Goal: Task Accomplishment & Management: Use online tool/utility

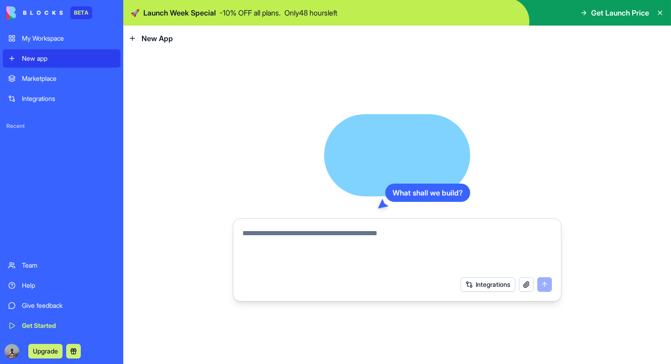
click at [51, 98] on div "Integrations" at bounding box center [68, 98] width 93 height 9
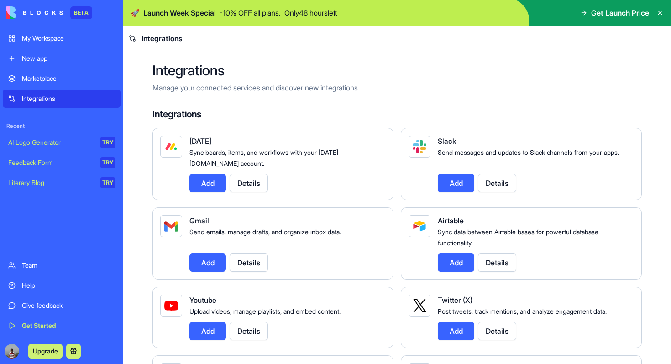
click at [47, 58] on div "New app" at bounding box center [68, 58] width 93 height 9
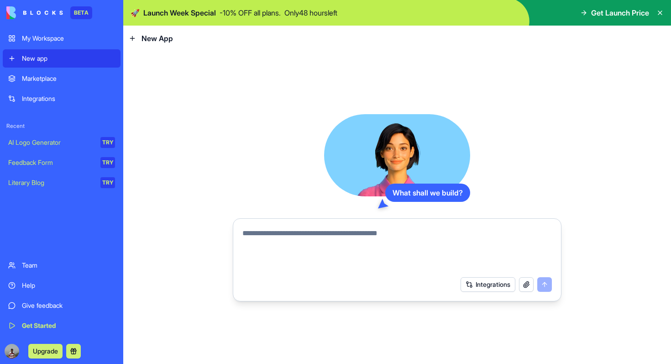
click at [35, 268] on div "Team" at bounding box center [68, 265] width 93 height 9
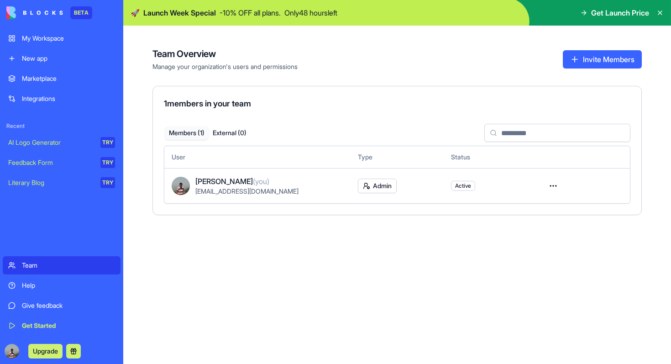
click at [76, 61] on div "New app" at bounding box center [68, 58] width 93 height 9
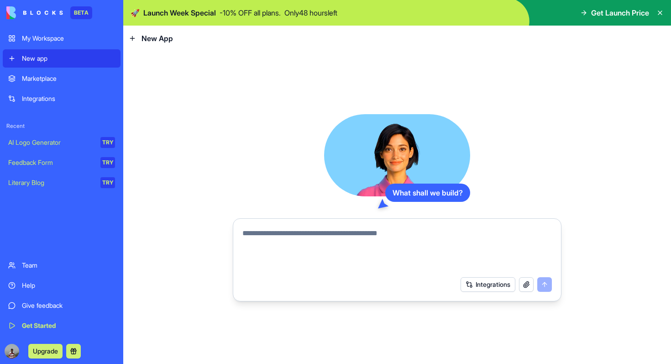
click at [351, 239] on textarea at bounding box center [397, 250] width 310 height 44
click at [427, 193] on div "What shall we build?" at bounding box center [427, 193] width 85 height 18
click at [309, 246] on textarea at bounding box center [397, 250] width 310 height 44
type textarea "**********"
click at [500, 284] on button "Integrations" at bounding box center [488, 284] width 55 height 15
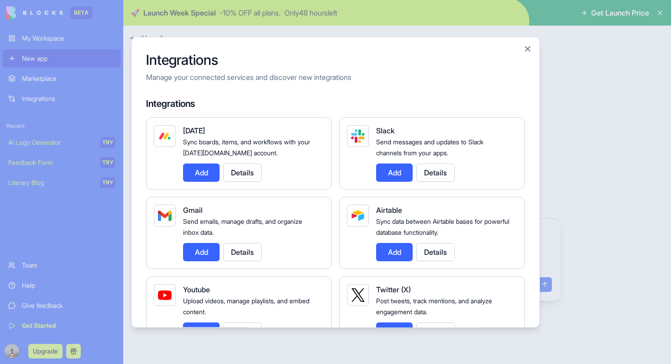
click at [564, 239] on div at bounding box center [335, 182] width 671 height 364
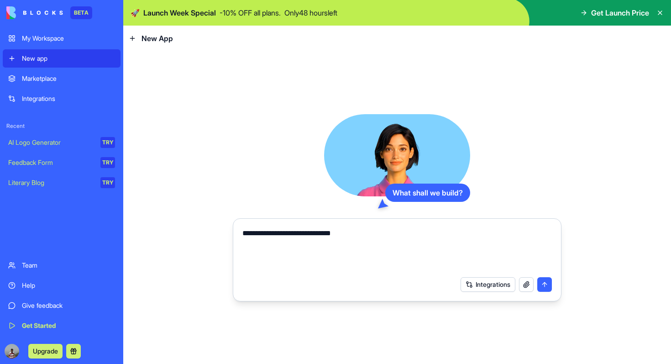
click at [542, 284] on button "submit" at bounding box center [544, 284] width 15 height 15
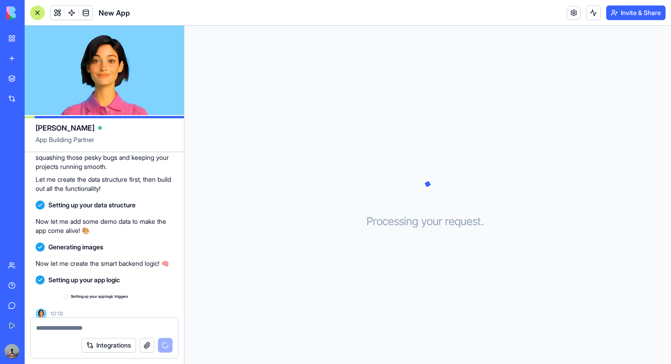
scroll to position [114, 0]
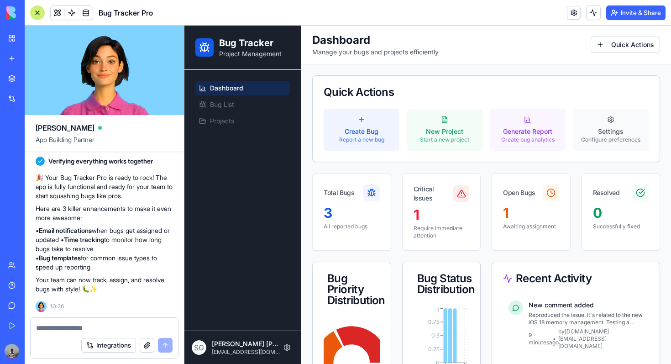
click at [384, 103] on div "Quick Actions" at bounding box center [486, 92] width 347 height 33
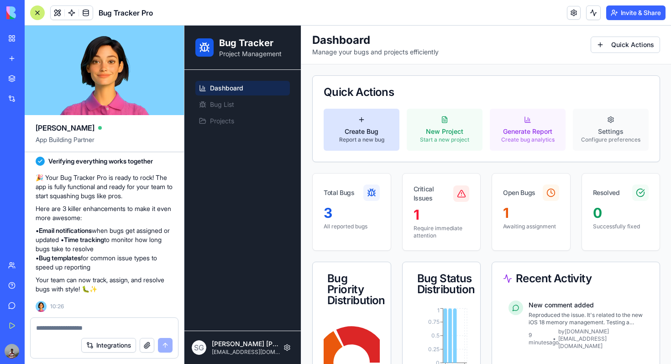
click at [383, 123] on button "Create Bug Report a new bug" at bounding box center [362, 130] width 76 height 42
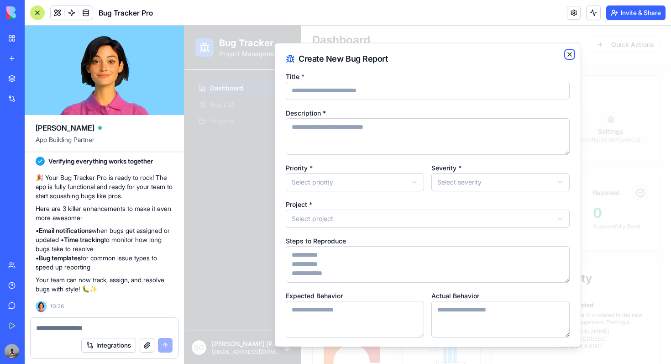
click at [572, 56] on icon "button" at bounding box center [570, 54] width 4 height 4
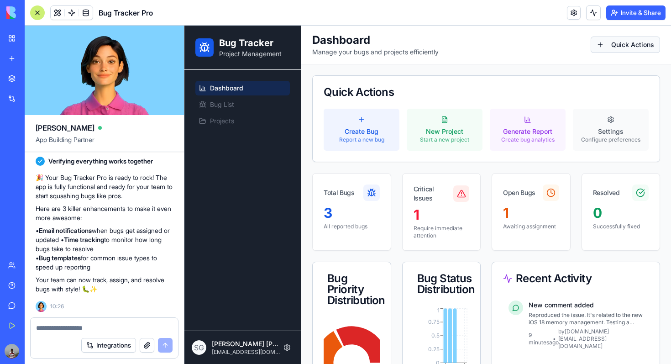
click at [619, 47] on button "Quick Actions" at bounding box center [625, 45] width 69 height 16
click at [608, 43] on button "Quick Actions" at bounding box center [625, 45] width 69 height 16
click at [223, 104] on span "Bug List" at bounding box center [222, 104] width 24 height 9
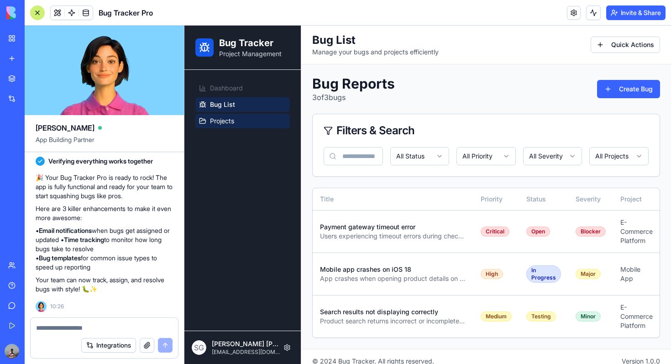
click at [222, 122] on span "Projects" at bounding box center [222, 120] width 24 height 9
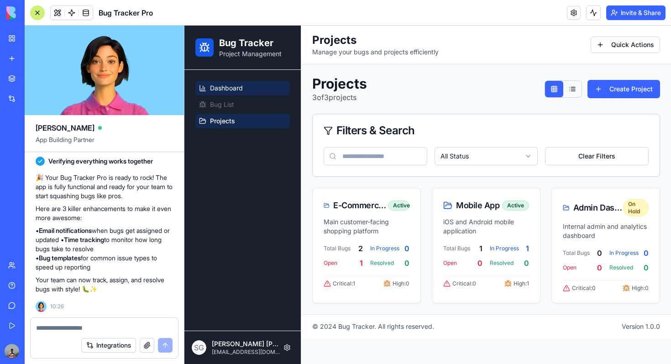
click at [227, 91] on span "Dashboard" at bounding box center [226, 88] width 33 height 9
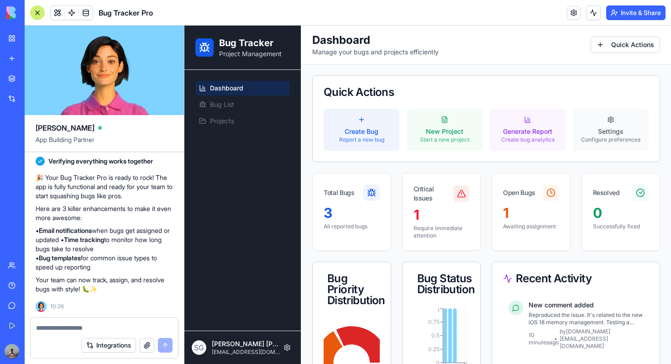
click at [120, 345] on button "Integrations" at bounding box center [108, 345] width 55 height 15
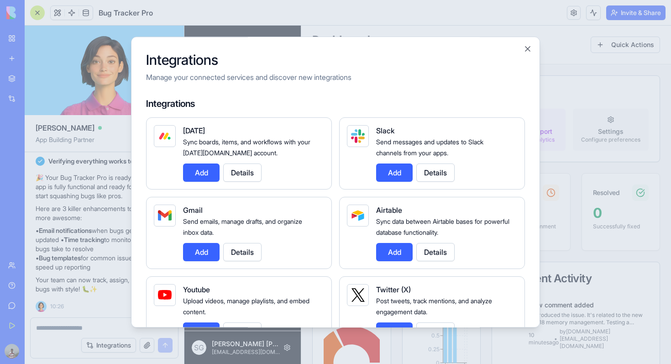
scroll to position [48, 0]
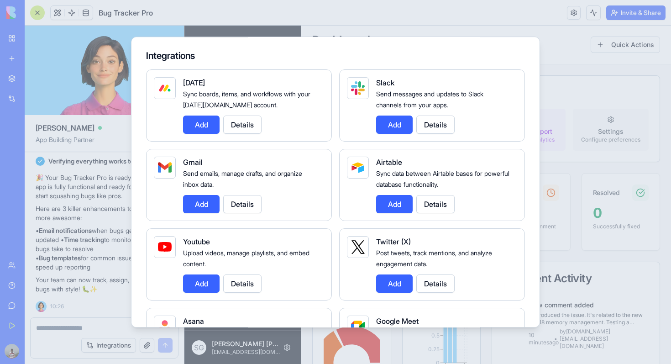
click at [397, 210] on button "Add" at bounding box center [394, 204] width 37 height 18
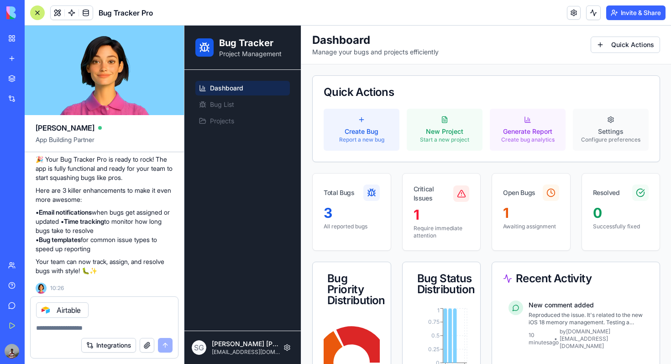
scroll to position [404, 0]
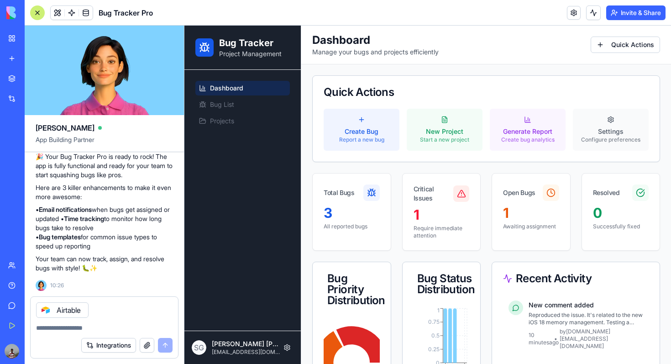
click at [124, 349] on button "Integrations" at bounding box center [108, 345] width 55 height 15
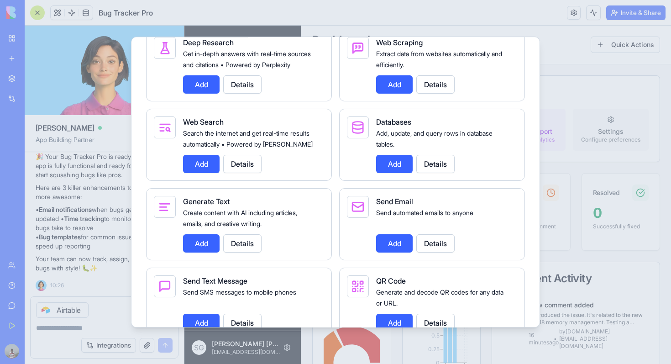
scroll to position [1179, 0]
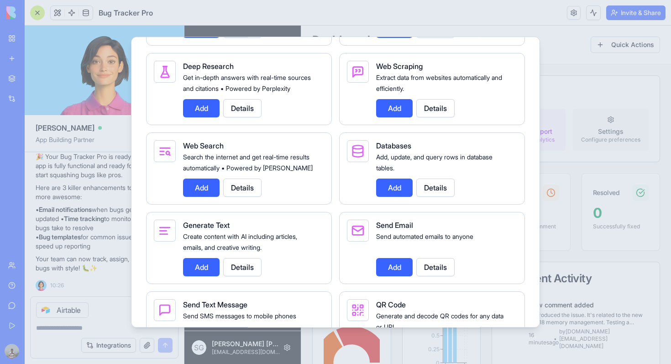
click at [400, 197] on button "Add" at bounding box center [394, 188] width 37 height 18
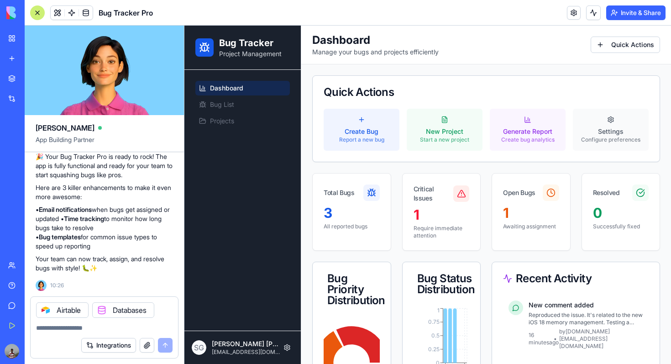
click at [166, 346] on div "Integrations" at bounding box center [126, 345] width 91 height 15
click at [116, 324] on textarea at bounding box center [104, 327] width 137 height 9
type textarea "**********"
click at [168, 350] on button "submit" at bounding box center [165, 345] width 15 height 15
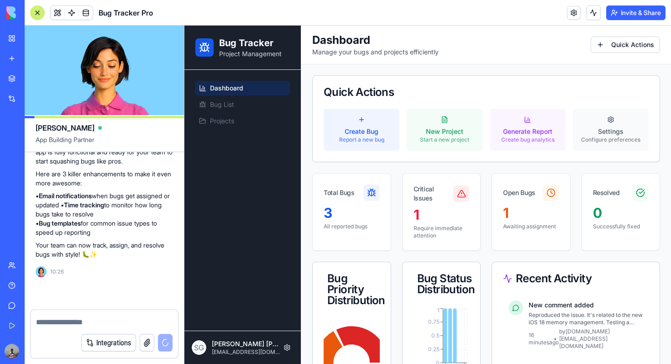
scroll to position [417, 0]
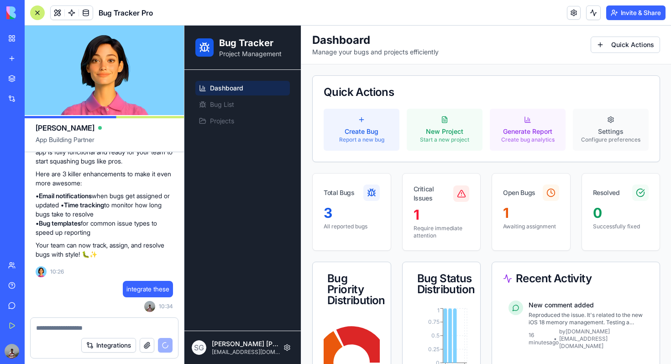
click at [464, 20] on header "Bug Tracker Pro Invite & Share" at bounding box center [348, 13] width 647 height 26
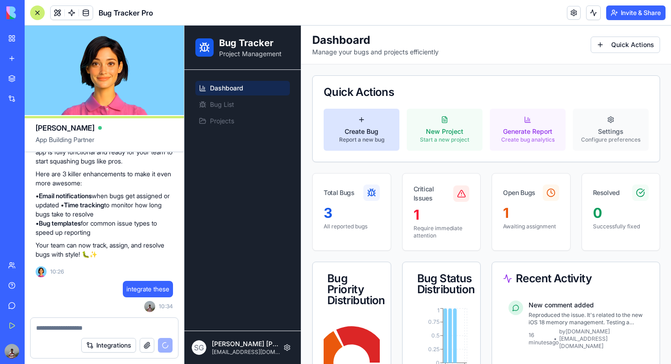
click at [361, 134] on div "Create Bug" at bounding box center [361, 131] width 45 height 9
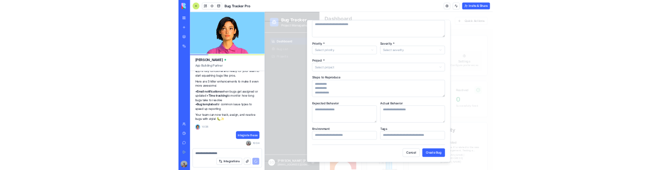
scroll to position [0, 0]
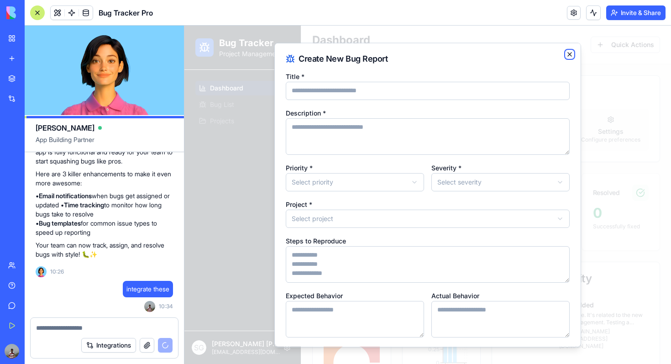
click at [571, 53] on icon "button" at bounding box center [569, 53] width 7 height 7
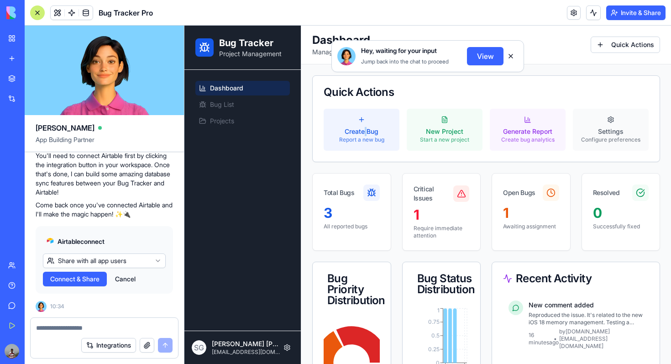
scroll to position [668, 0]
click at [511, 56] on button at bounding box center [511, 56] width 15 height 15
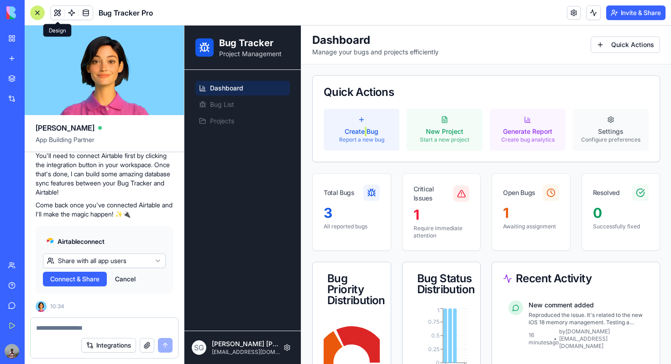
click at [55, 11] on span at bounding box center [58, 13] width 26 height 26
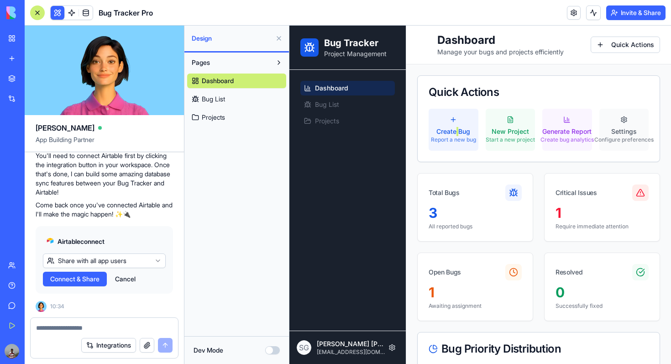
click at [225, 97] on span "Bug List" at bounding box center [213, 99] width 23 height 9
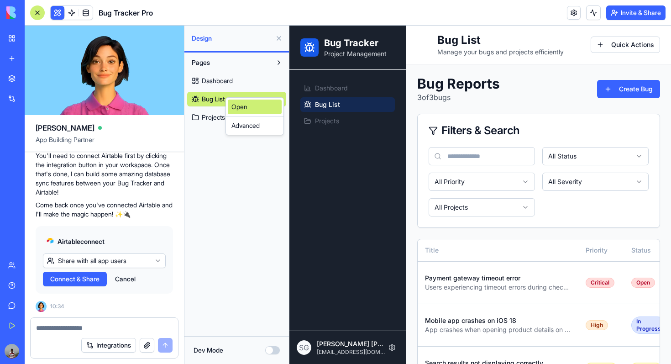
click at [236, 107] on link "Open" at bounding box center [255, 107] width 54 height 15
click at [251, 128] on div "Advanced" at bounding box center [264, 126] width 54 height 15
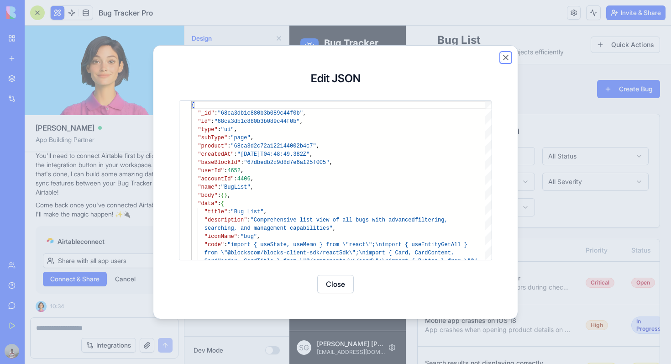
click at [506, 55] on button "Close" at bounding box center [505, 57] width 9 height 9
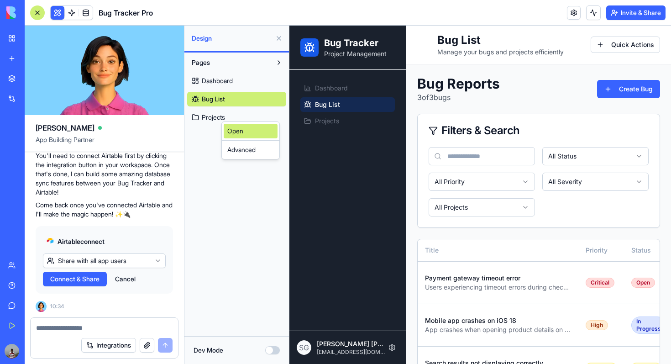
click at [238, 132] on link "Open" at bounding box center [251, 131] width 54 height 15
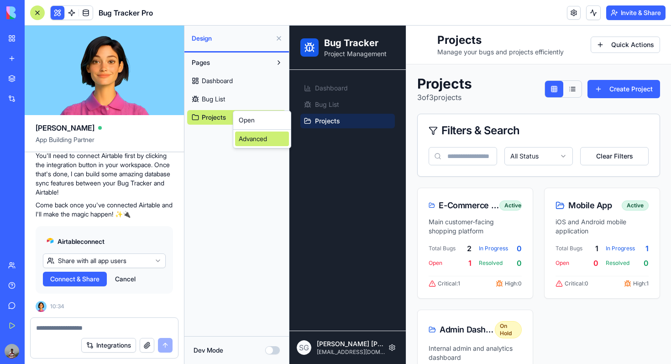
click at [248, 137] on div "Advanced" at bounding box center [262, 139] width 54 height 15
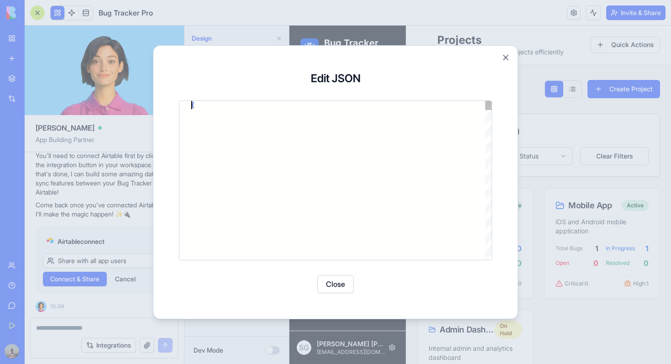
type textarea "**********"
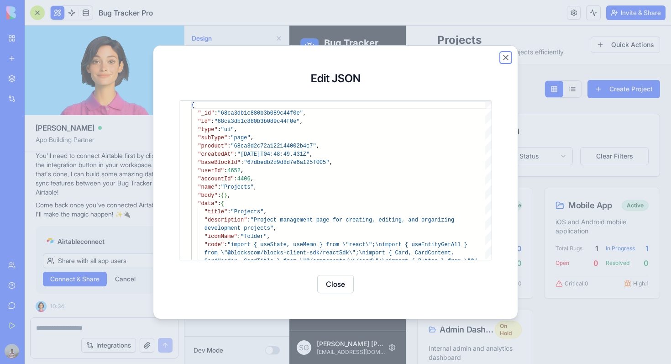
click at [503, 58] on button "Close" at bounding box center [505, 57] width 9 height 9
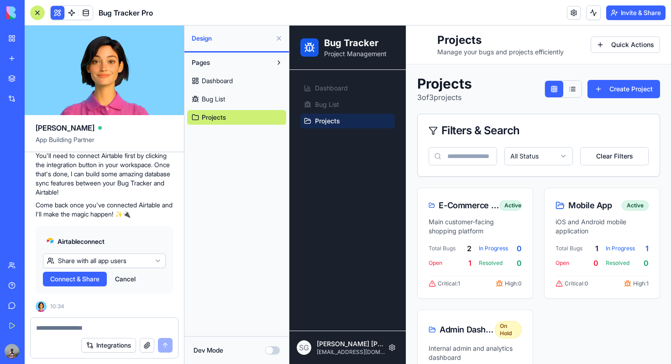
click at [537, 4] on header "Bug Tracker Pro Invite & Share" at bounding box center [348, 13] width 647 height 26
click at [528, 24] on header "Bug Tracker Pro Invite & Share" at bounding box center [348, 13] width 647 height 26
click at [275, 352] on button "Dev Mode" at bounding box center [272, 350] width 15 height 8
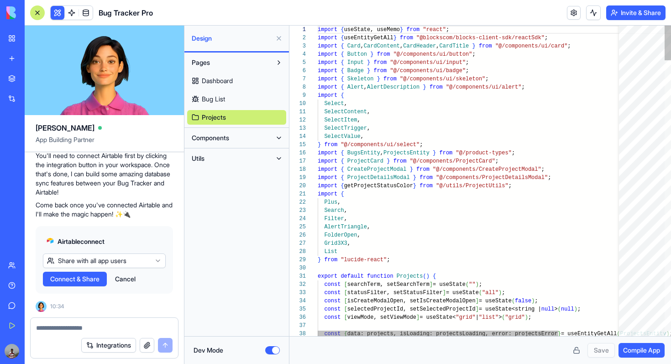
scroll to position [82, 0]
click at [221, 100] on span "Bug List" at bounding box center [213, 99] width 23 height 9
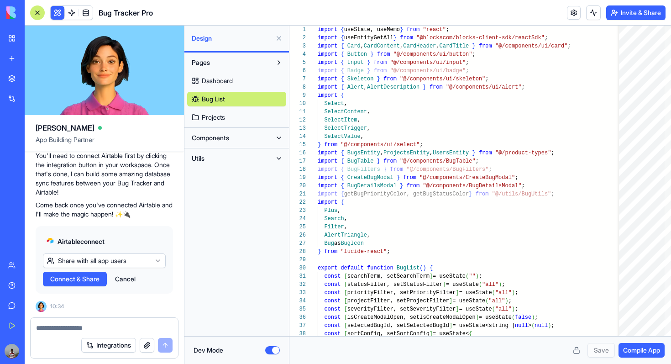
click at [231, 79] on span "Dashboard" at bounding box center [217, 80] width 31 height 9
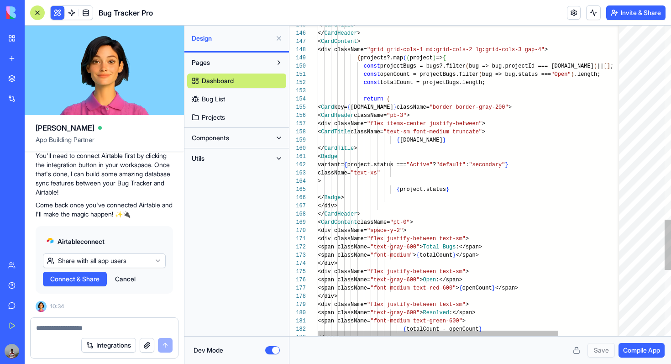
scroll to position [33, 3]
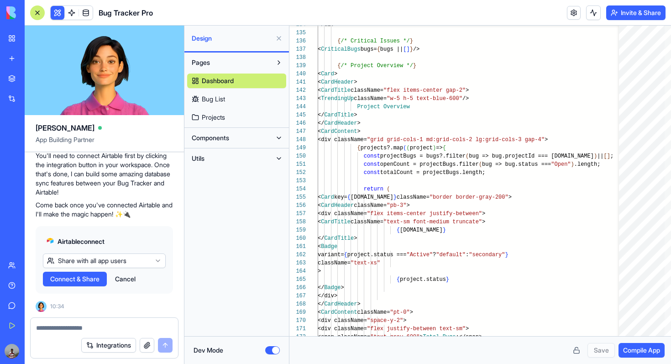
click at [265, 136] on button "Components" at bounding box center [229, 138] width 84 height 15
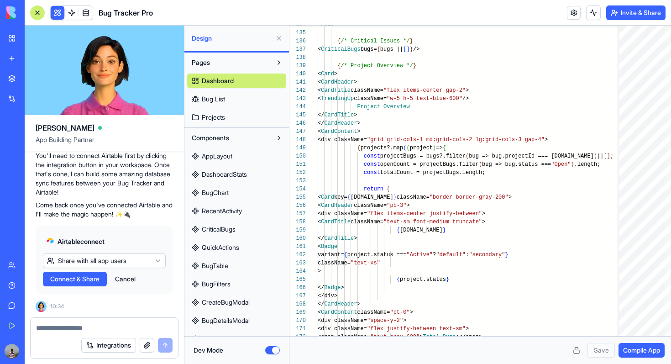
click at [226, 159] on span "AppLayout" at bounding box center [217, 156] width 31 height 9
click at [226, 159] on span "AppLayout" at bounding box center [218, 156] width 32 height 9
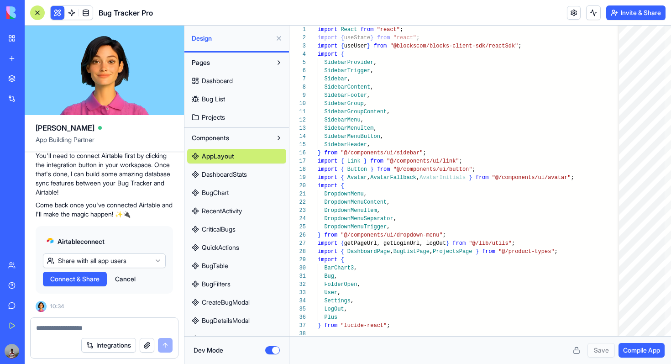
click at [238, 178] on span "DashboardStats" at bounding box center [224, 174] width 45 height 9
type textarea "**********"
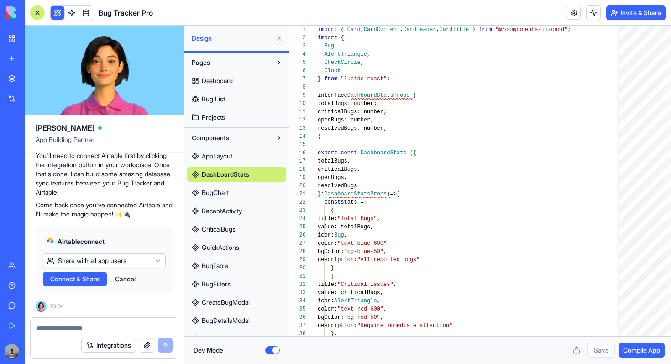
scroll to position [88, 0]
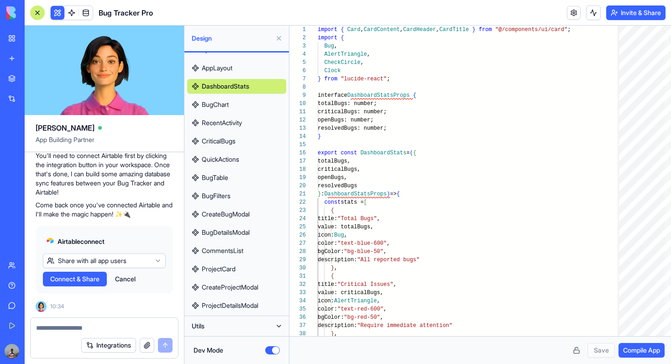
click at [231, 330] on button "Utils" at bounding box center [229, 326] width 84 height 15
click at [234, 321] on button "Utils" at bounding box center [229, 326] width 84 height 15
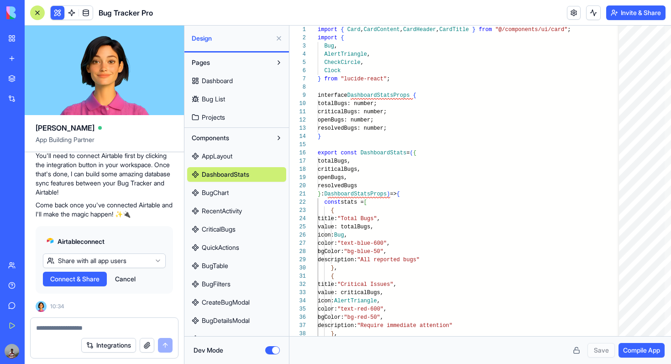
click at [277, 35] on button at bounding box center [279, 38] width 15 height 15
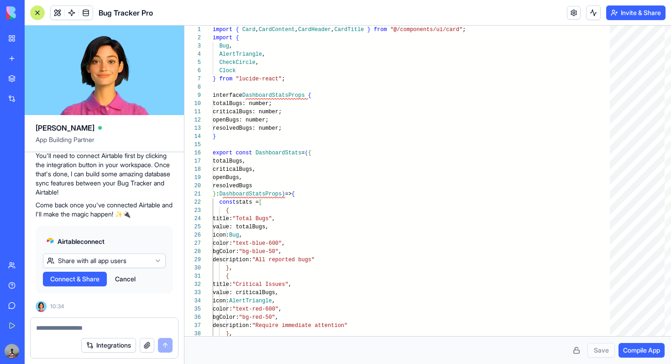
click at [128, 279] on button "Cancel" at bounding box center [126, 279] width 30 height 15
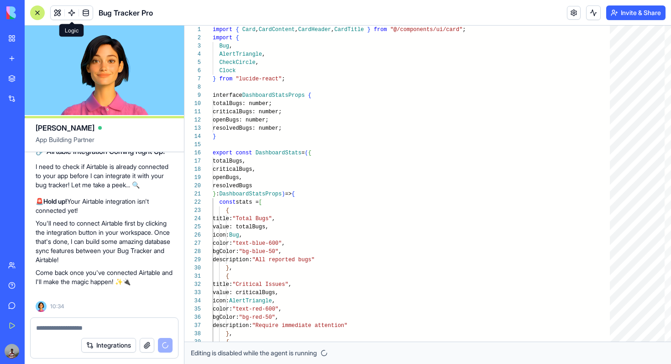
click at [71, 16] on span at bounding box center [72, 13] width 26 height 26
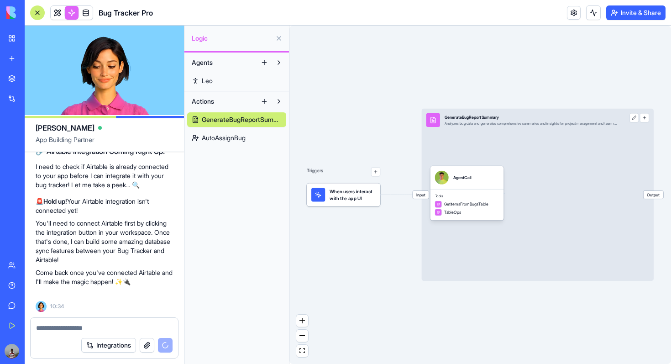
click at [219, 80] on link "Leo" at bounding box center [236, 81] width 99 height 15
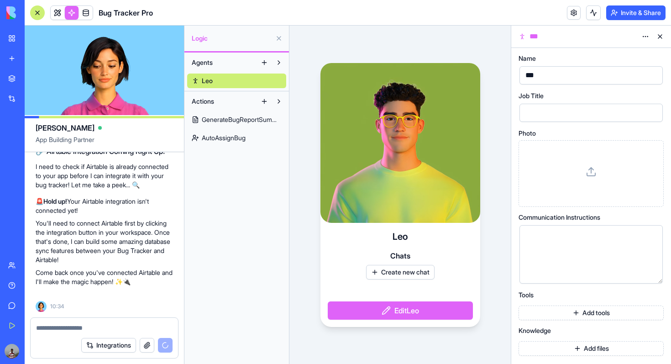
click at [223, 124] on link "GenerateBugReportSummary" at bounding box center [236, 119] width 99 height 15
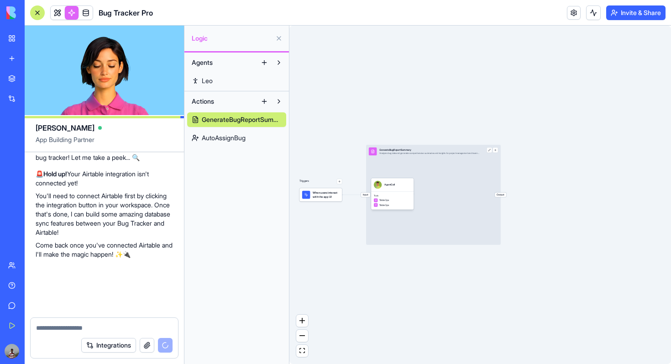
scroll to position [686, 0]
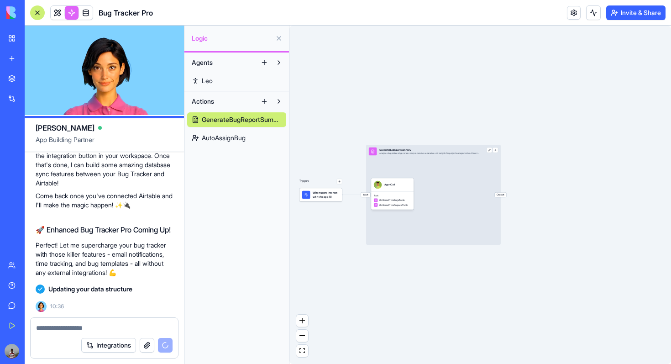
click at [223, 135] on span "AutoAssignBug" at bounding box center [224, 137] width 44 height 9
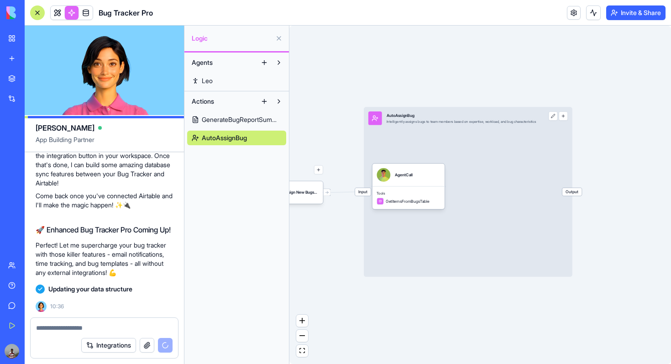
click at [246, 87] on link "Leo" at bounding box center [236, 81] width 99 height 15
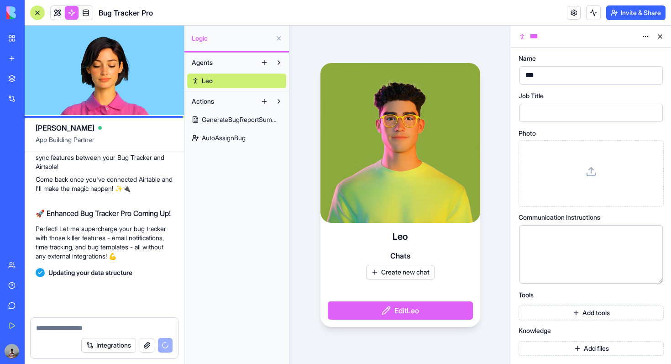
scroll to position [702, 0]
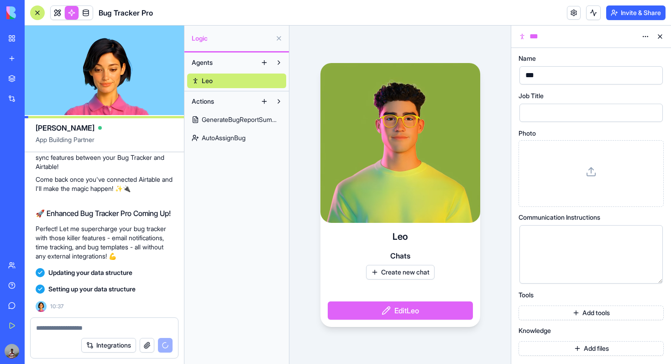
click at [361, 47] on div "[PERSON_NAME] Chats Create new chat Edit [PERSON_NAME]" at bounding box center [400, 195] width 221 height 338
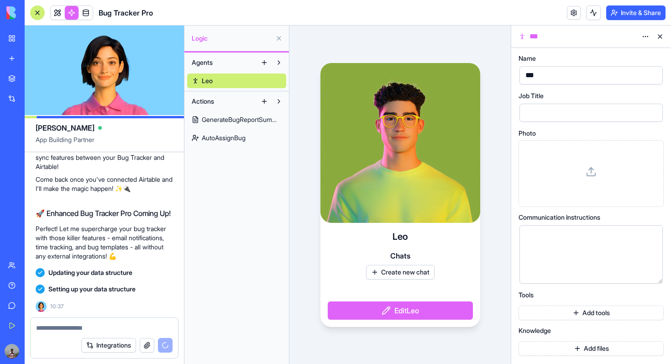
click at [235, 126] on link "GenerateBugReportSummary" at bounding box center [236, 119] width 99 height 15
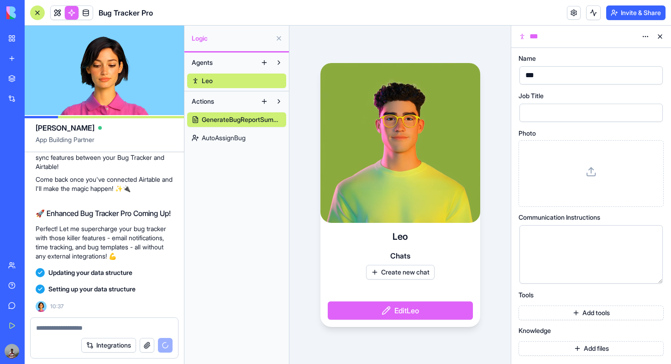
click at [233, 135] on span "AutoAssignBug" at bounding box center [224, 137] width 44 height 9
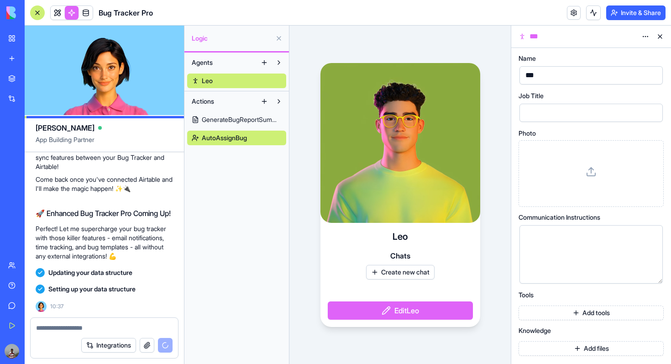
click at [232, 117] on span "GenerateBugReportSummary" at bounding box center [242, 119] width 80 height 9
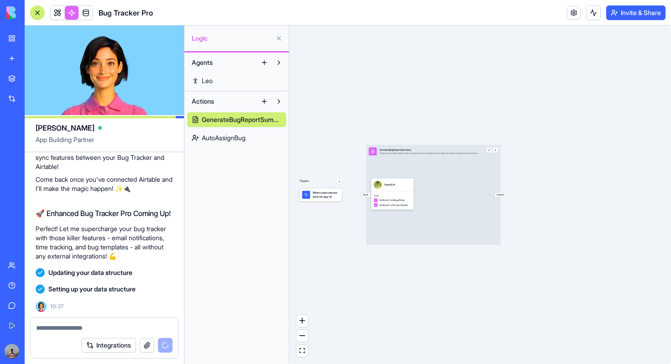
click at [420, 79] on div "Triggers When users interact with the app UI Input GenerateBugReportSummary Ana…" at bounding box center [481, 195] width 382 height 338
click at [87, 16] on span at bounding box center [86, 13] width 26 height 26
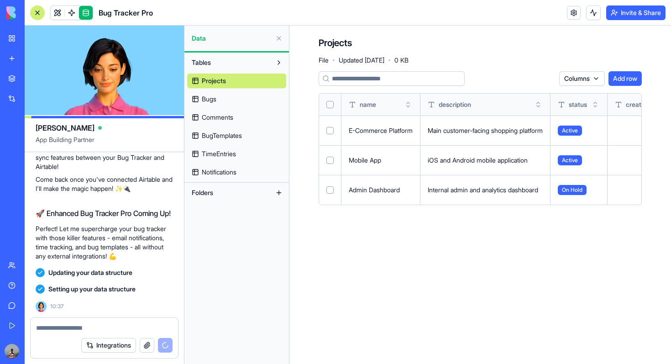
click at [232, 95] on link "Bugs" at bounding box center [236, 99] width 99 height 15
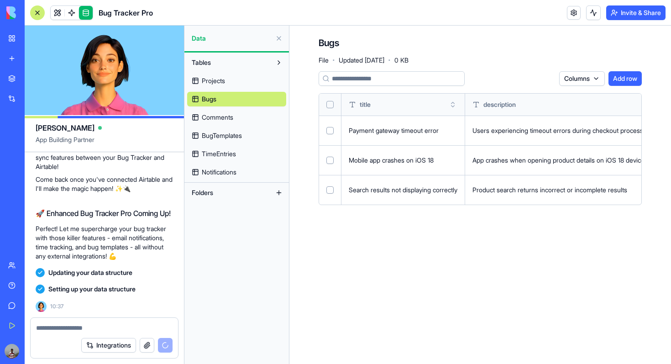
click at [233, 116] on span "Comments" at bounding box center [218, 117] width 32 height 9
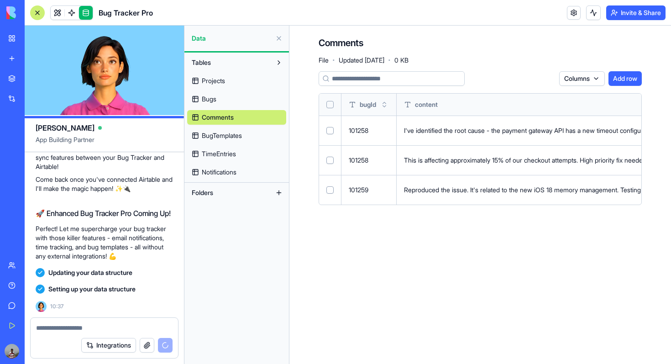
click at [235, 130] on link "BugTemplates" at bounding box center [236, 135] width 99 height 15
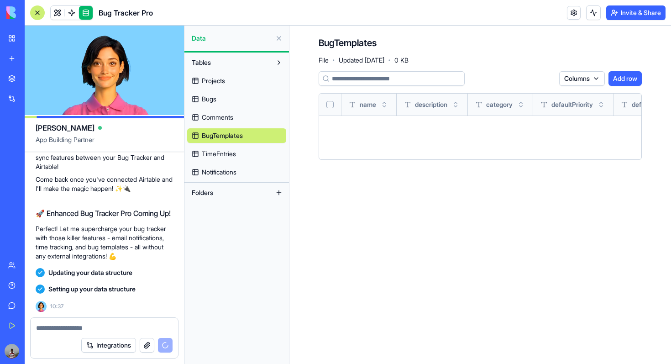
click at [234, 153] on span "TimeEntries" at bounding box center [219, 153] width 34 height 9
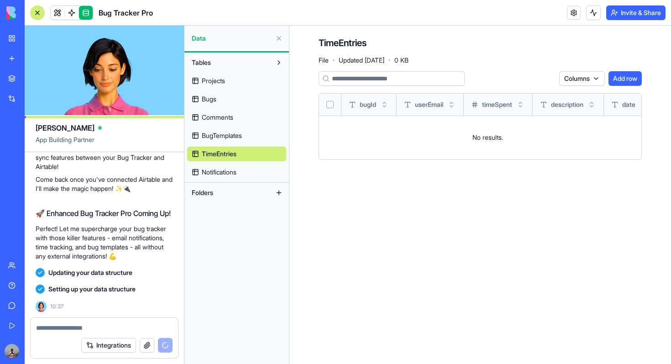
click at [234, 174] on span "Notifications" at bounding box center [219, 172] width 35 height 9
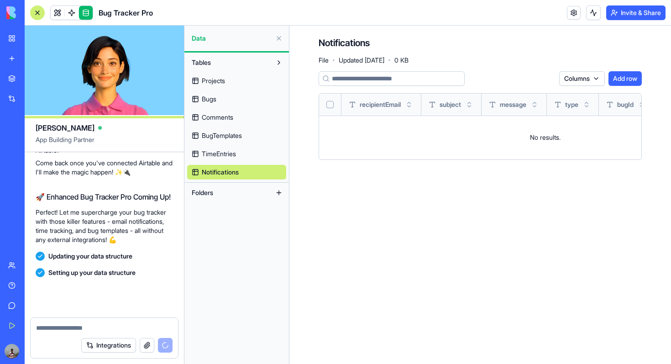
scroll to position [719, 0]
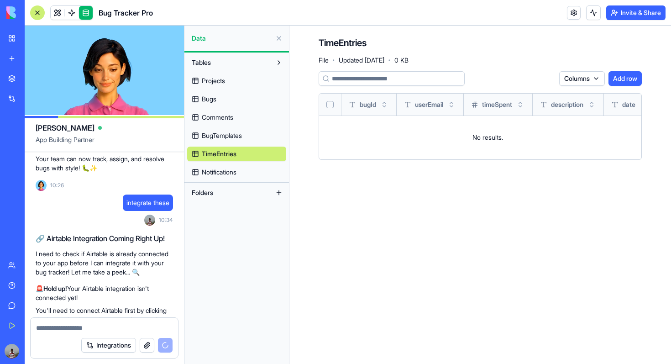
scroll to position [735, 0]
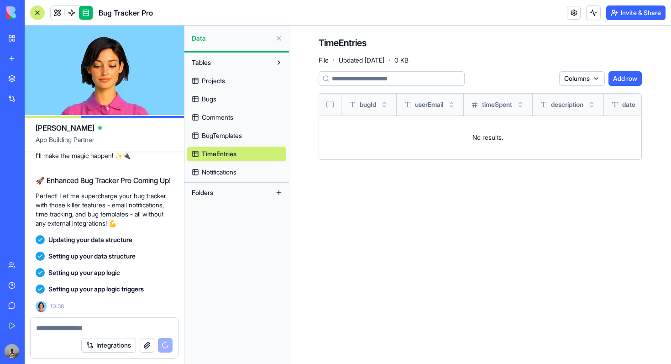
click at [413, 208] on main "TimeEntries File · Updated [DATE] · 0 KB Columns Add row bugId userEmail timeSp…" at bounding box center [481, 195] width 382 height 338
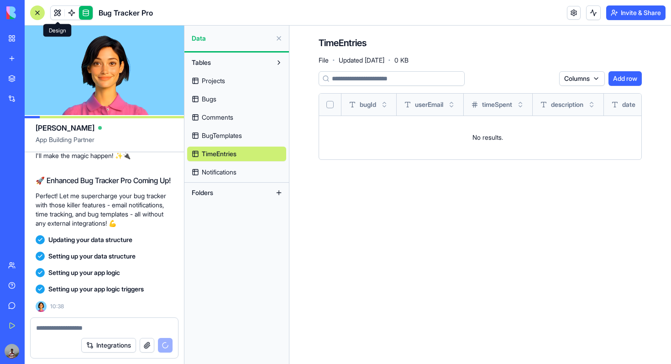
click at [61, 16] on span at bounding box center [72, 13] width 26 height 26
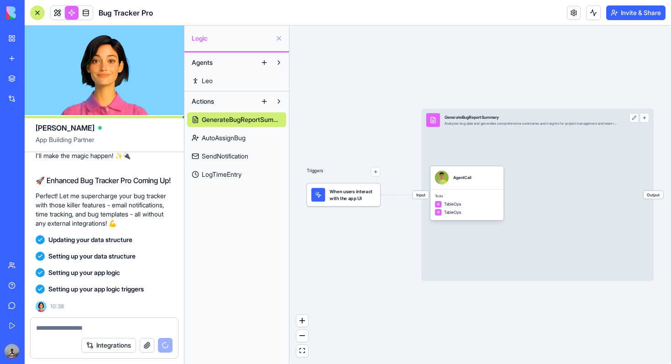
click at [61, 16] on link at bounding box center [58, 13] width 14 height 14
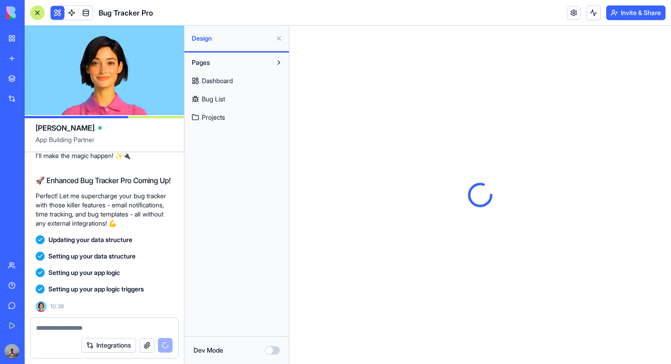
click at [445, 5] on header "Bug Tracker Pro Invite & Share" at bounding box center [348, 13] width 647 height 26
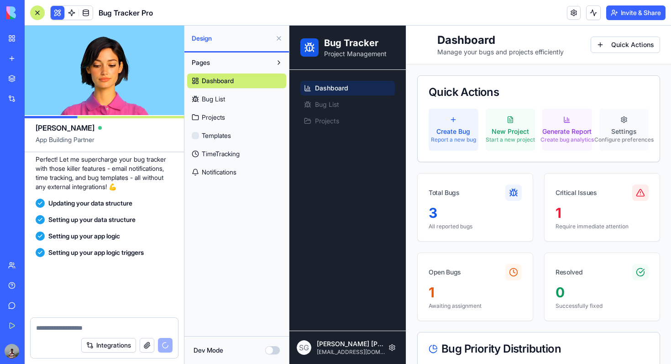
scroll to position [850, 0]
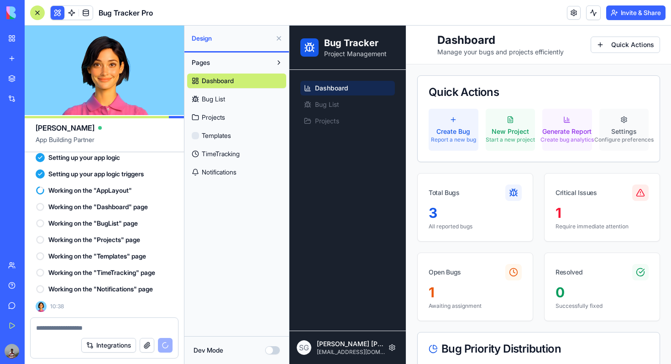
click at [277, 352] on button "Dev Mode" at bounding box center [272, 350] width 15 height 8
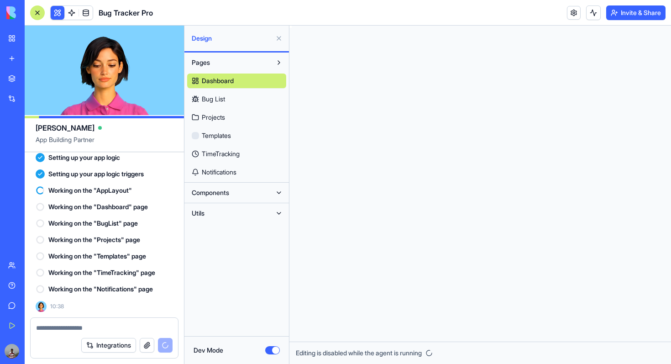
scroll to position [66, 0]
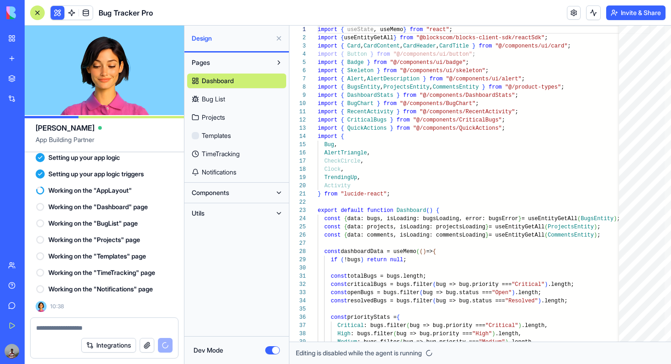
click at [265, 352] on div "Dev Mode" at bounding box center [237, 350] width 86 height 9
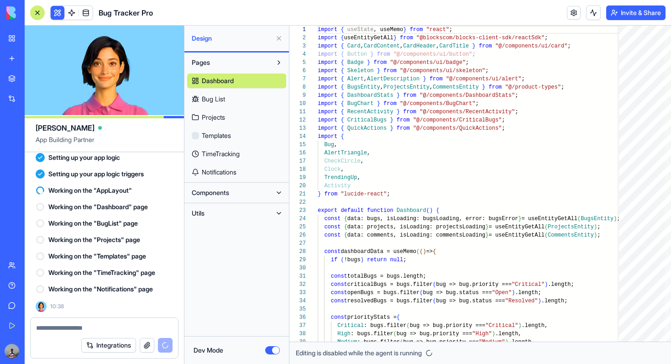
click at [268, 352] on button "Dev Mode" at bounding box center [272, 350] width 15 height 8
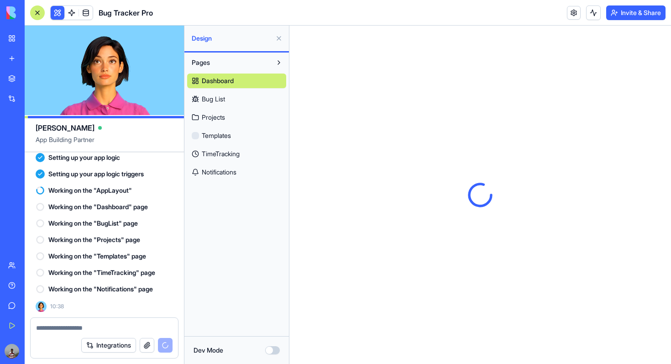
click at [268, 352] on button "Dev Mode" at bounding box center [272, 350] width 15 height 8
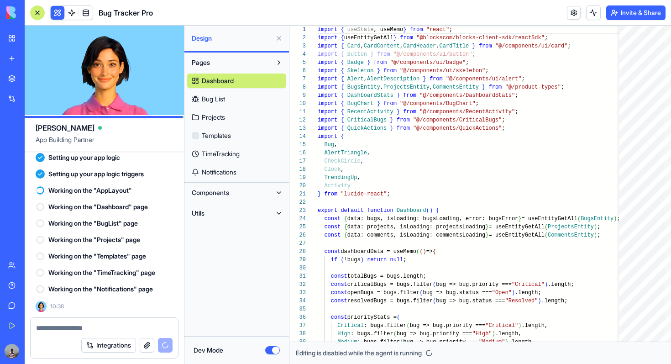
click at [268, 351] on button "Dev Mode" at bounding box center [272, 350] width 15 height 8
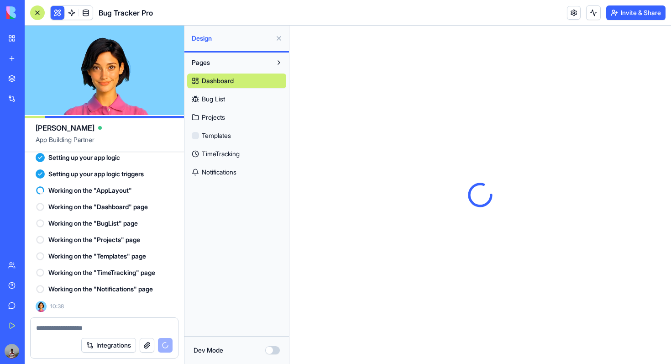
click at [229, 115] on link "Projects" at bounding box center [236, 117] width 99 height 15
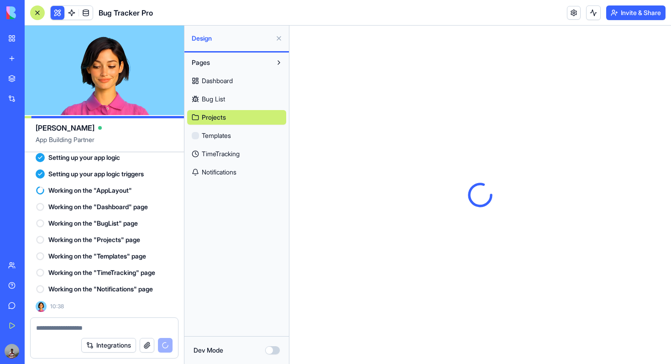
click at [228, 134] on span "Templates" at bounding box center [216, 135] width 29 height 9
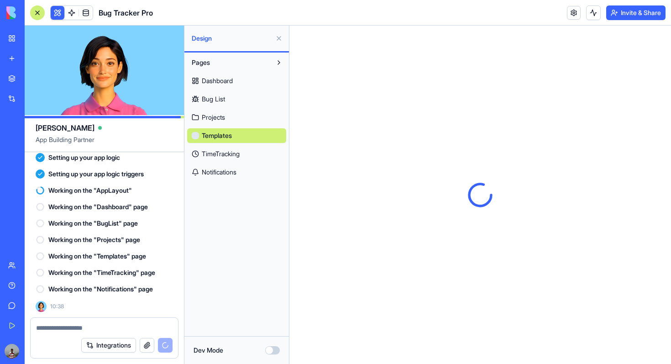
click at [229, 118] on link "Projects" at bounding box center [236, 117] width 99 height 15
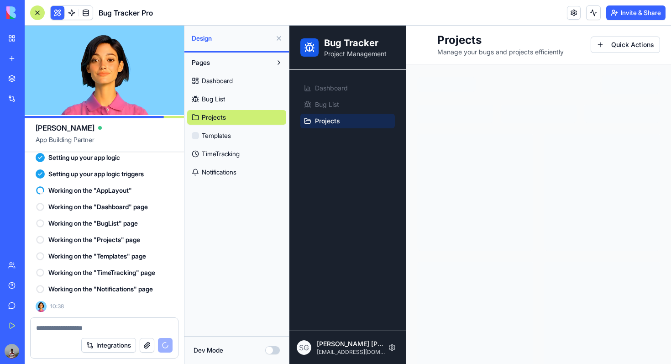
click at [231, 132] on span "Templates" at bounding box center [216, 135] width 29 height 9
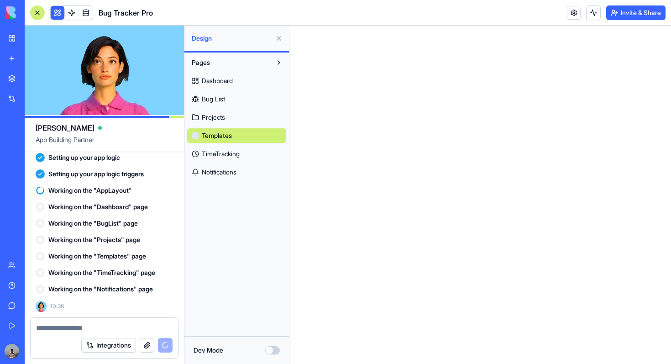
click at [232, 154] on span "TimeTracking" at bounding box center [221, 153] width 38 height 9
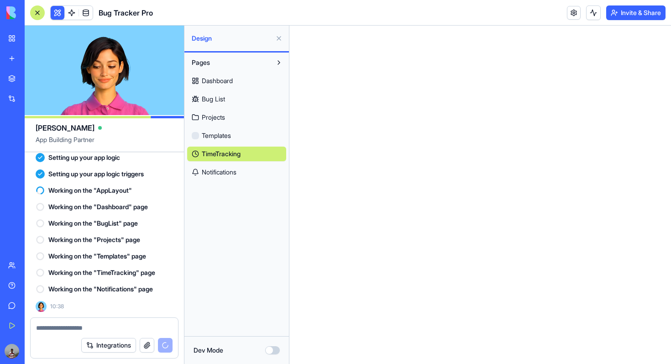
scroll to position [850, 0]
click at [11, 156] on link "AI Logo Generator TRY" at bounding box center [21, 162] width 37 height 18
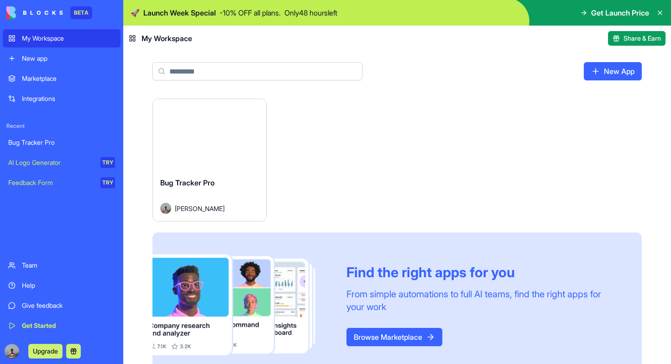
click at [215, 133] on button "Launch" at bounding box center [209, 135] width 68 height 18
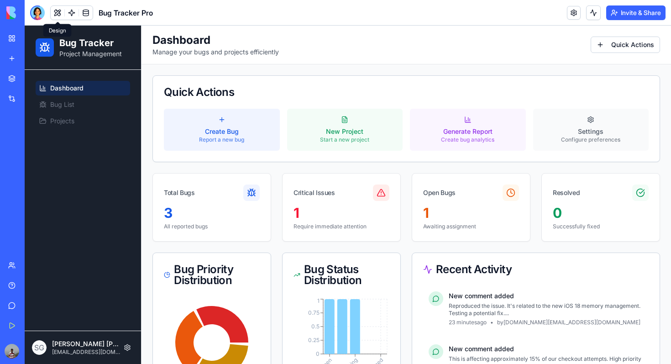
click at [60, 15] on button at bounding box center [58, 13] width 14 height 14
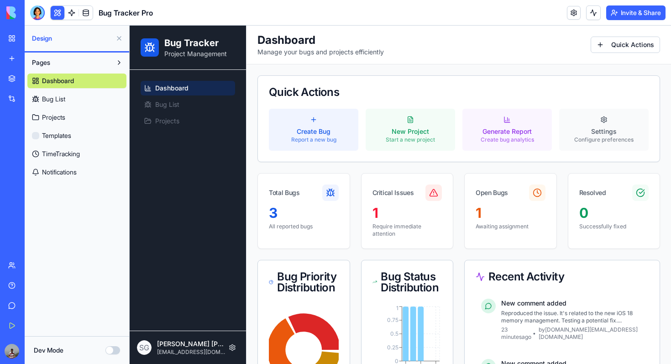
click at [120, 348] on div "Dev Mode" at bounding box center [77, 350] width 105 height 28
click at [118, 348] on button "Dev Mode" at bounding box center [112, 350] width 15 height 8
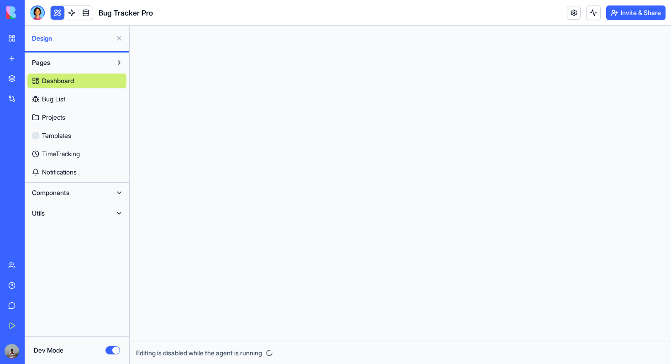
scroll to position [66, 0]
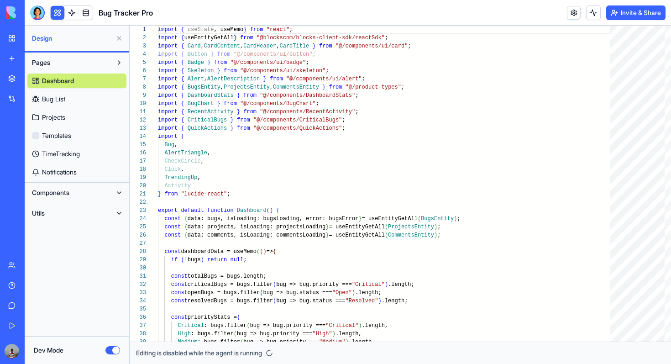
click at [79, 195] on button "Components" at bounding box center [69, 192] width 84 height 15
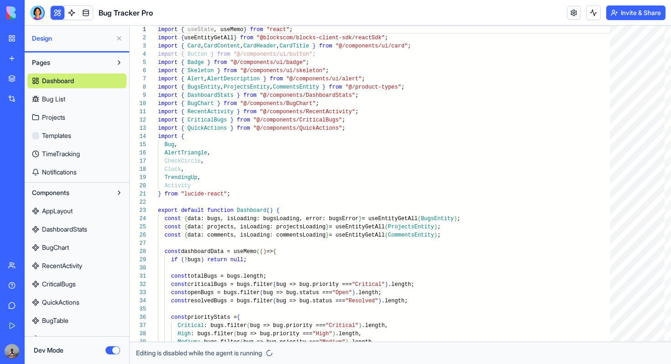
click at [67, 253] on link "BugChart" at bounding box center [76, 247] width 99 height 15
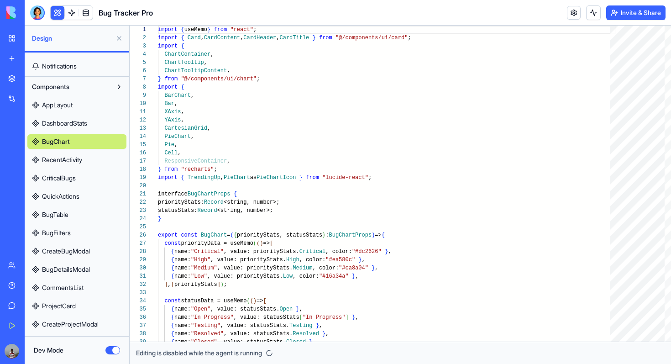
scroll to position [143, 0]
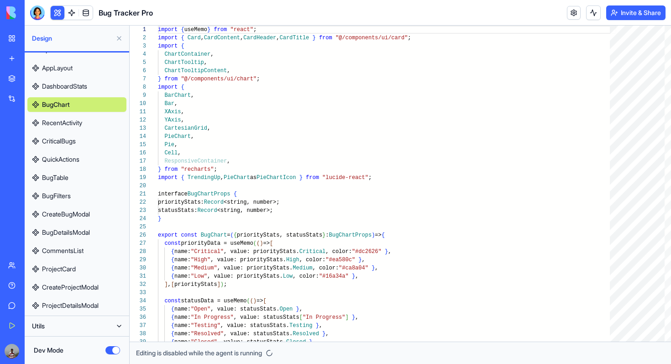
click at [67, 321] on button "Utils" at bounding box center [69, 326] width 84 height 15
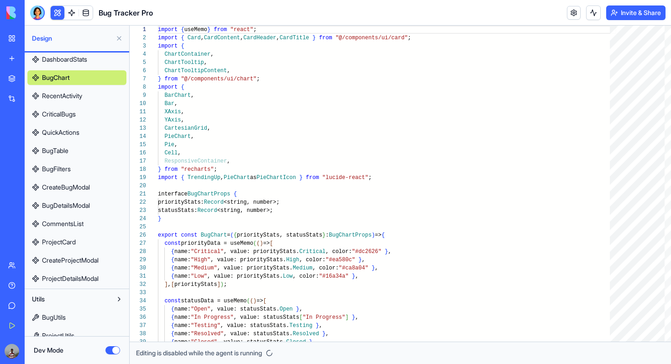
scroll to position [179, 0]
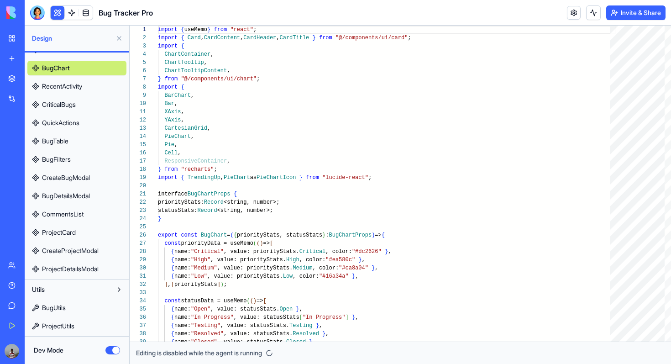
click at [77, 327] on link "ProjectUtils" at bounding box center [76, 326] width 99 height 15
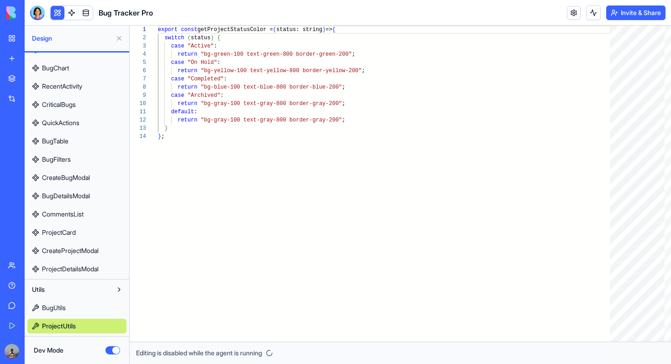
click at [77, 312] on link "BugUtils" at bounding box center [76, 307] width 99 height 15
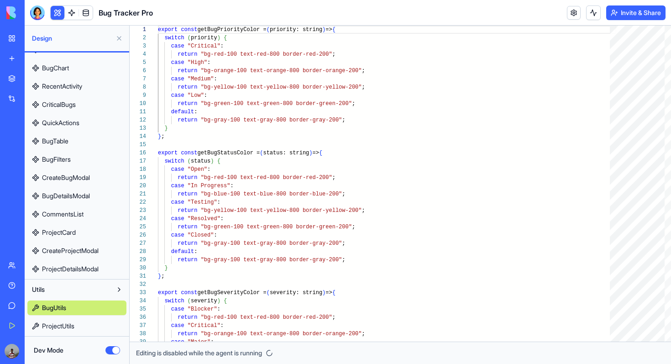
click at [87, 270] on span "ProjectDetailsModal" at bounding box center [70, 268] width 57 height 9
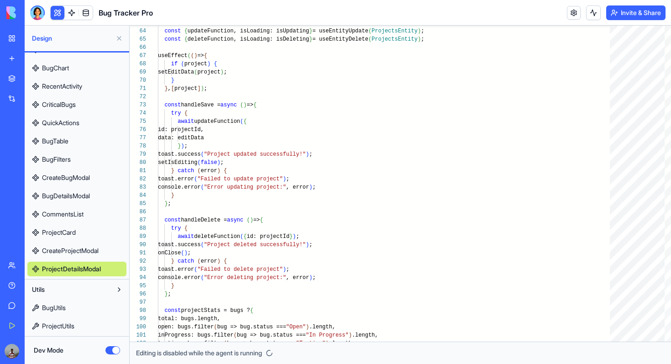
click at [52, 252] on span "CreateProjectModal" at bounding box center [70, 250] width 57 height 9
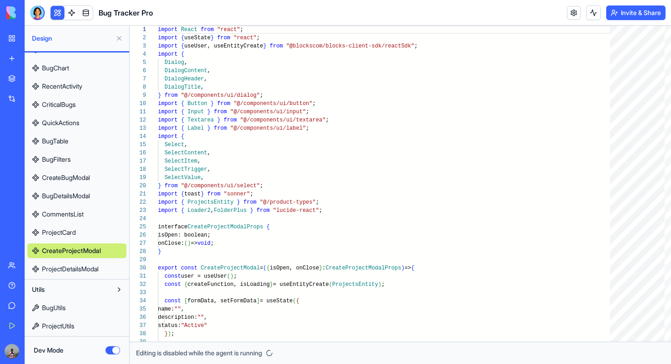
click at [71, 232] on span "ProjectCard" at bounding box center [59, 232] width 34 height 9
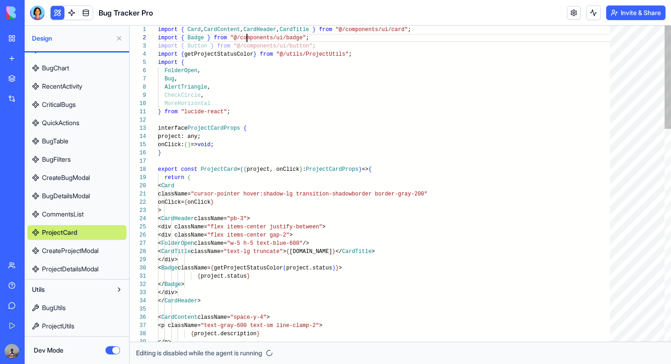
click at [79, 219] on link "CommentsList" at bounding box center [76, 214] width 99 height 15
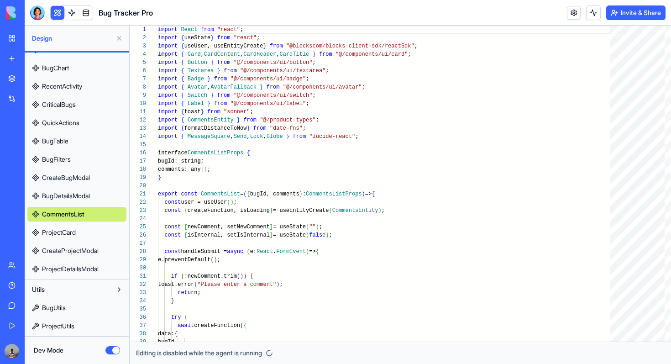
click at [79, 194] on span "BugDetailsModal" at bounding box center [66, 195] width 48 height 9
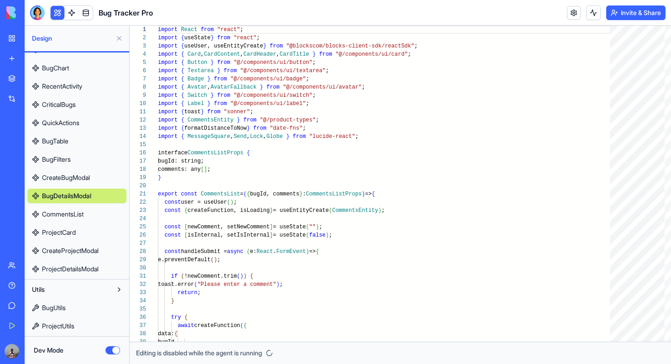
scroll to position [82, 0]
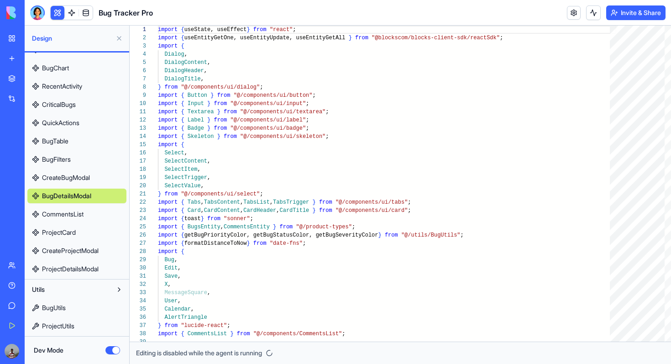
click at [77, 177] on span "CreateBugModal" at bounding box center [66, 177] width 48 height 9
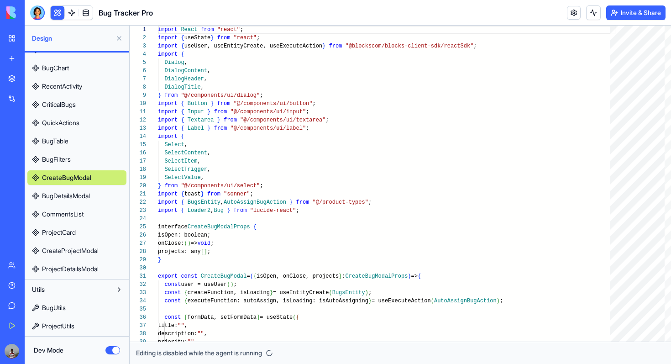
click at [78, 188] on div "AppLayout DashboardStats BugChart RecentActivity CriticalBugs QuickActions BugT…" at bounding box center [76, 149] width 99 height 256
click at [78, 192] on span "BugDetailsModal" at bounding box center [66, 195] width 48 height 9
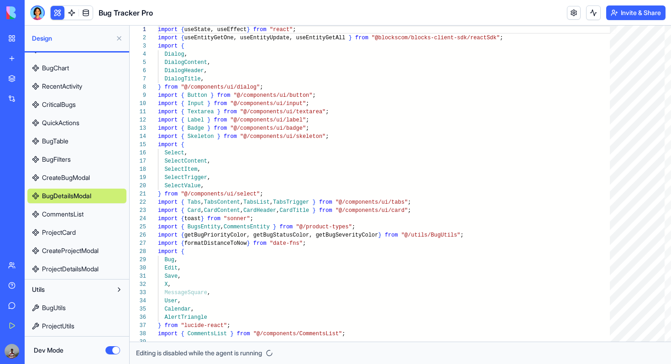
click at [76, 164] on link "BugFilters" at bounding box center [76, 159] width 99 height 15
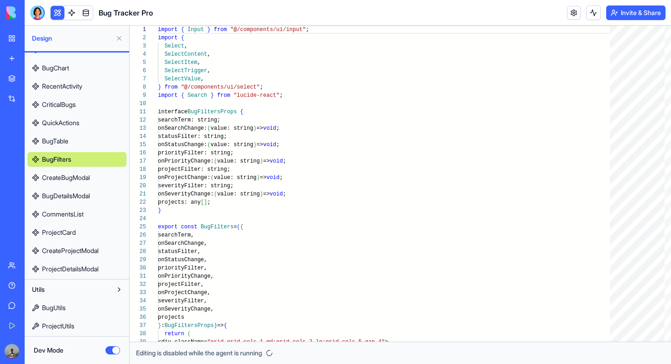
click at [72, 145] on link "BugTable" at bounding box center [76, 141] width 99 height 15
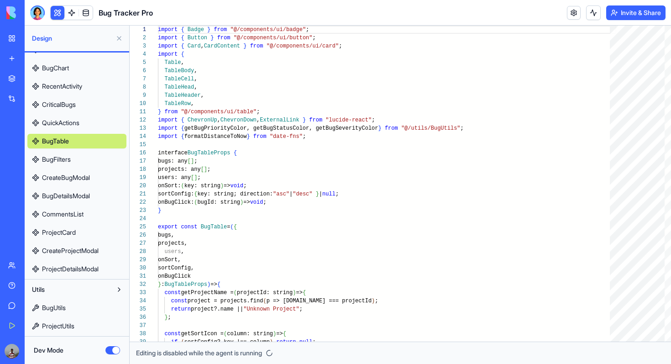
click at [65, 128] on link "QuickActions" at bounding box center [76, 123] width 99 height 15
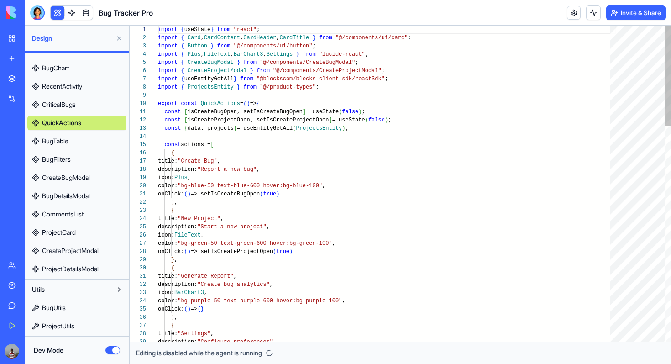
scroll to position [74, 0]
click at [63, 108] on span "CriticalBugs" at bounding box center [59, 104] width 34 height 9
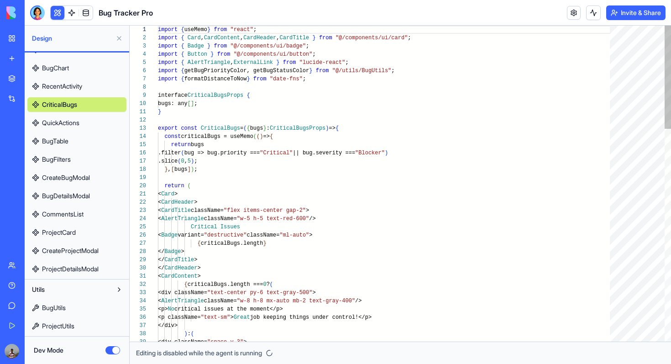
scroll to position [82, 0]
click at [62, 88] on span "RecentActivity" at bounding box center [62, 86] width 40 height 9
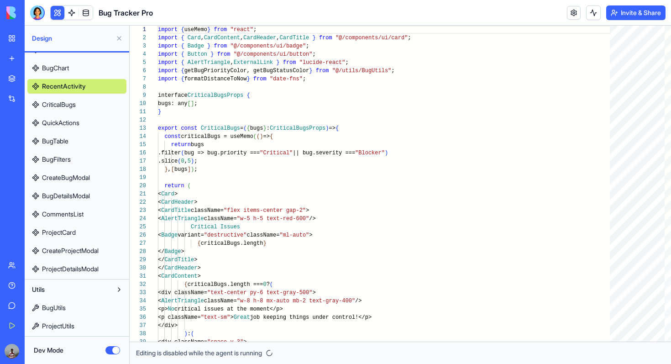
type textarea "**********"
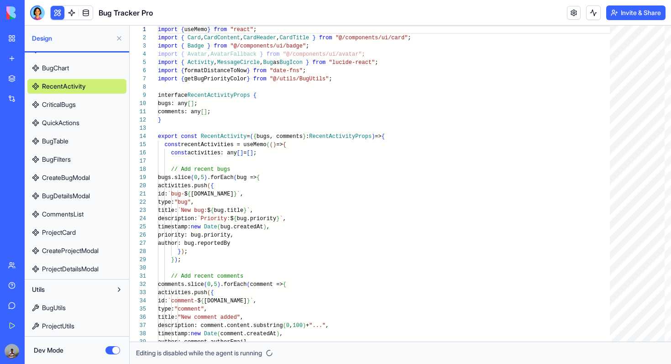
click at [119, 37] on button at bounding box center [119, 38] width 15 height 15
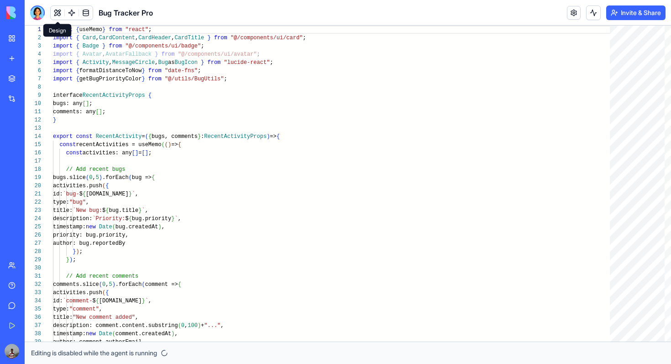
click at [57, 17] on button at bounding box center [58, 13] width 14 height 14
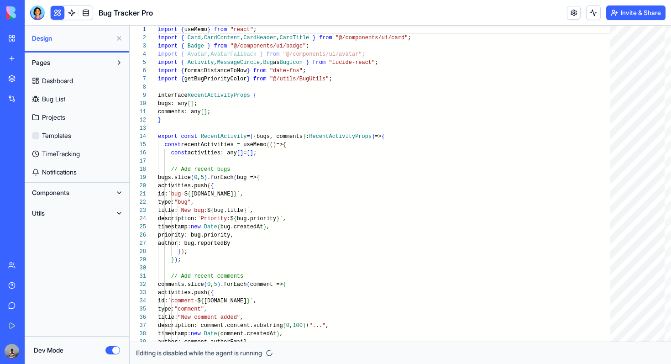
click at [119, 36] on button at bounding box center [119, 38] width 15 height 15
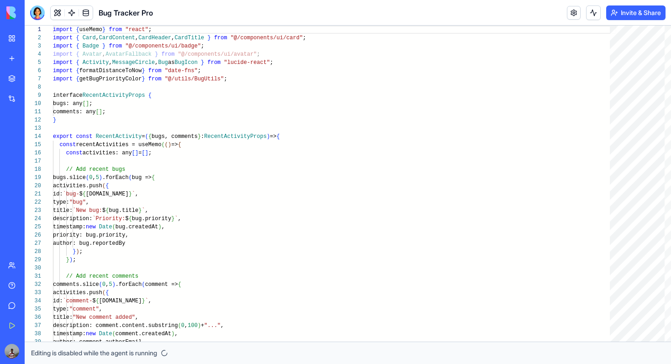
click at [11, 45] on link "My Workspace" at bounding box center [21, 38] width 37 height 18
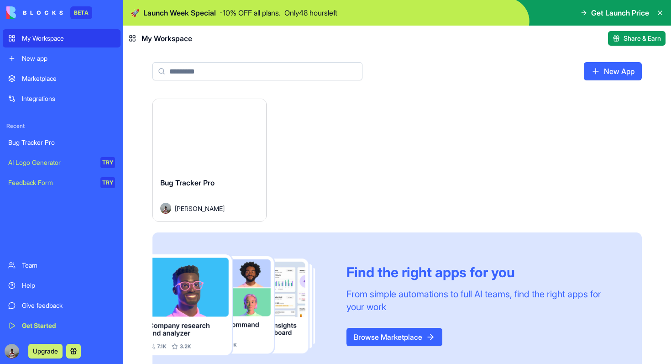
click at [189, 149] on div "Launch" at bounding box center [209, 134] width 113 height 71
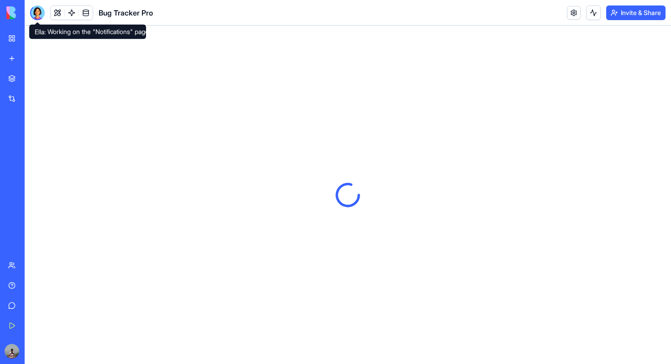
click at [37, 12] on div at bounding box center [37, 12] width 15 height 15
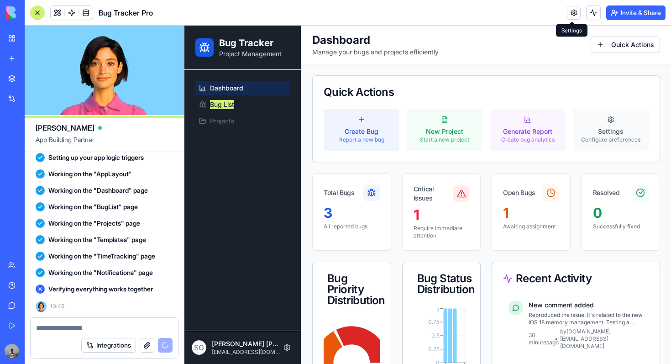
click at [572, 17] on link at bounding box center [574, 13] width 14 height 14
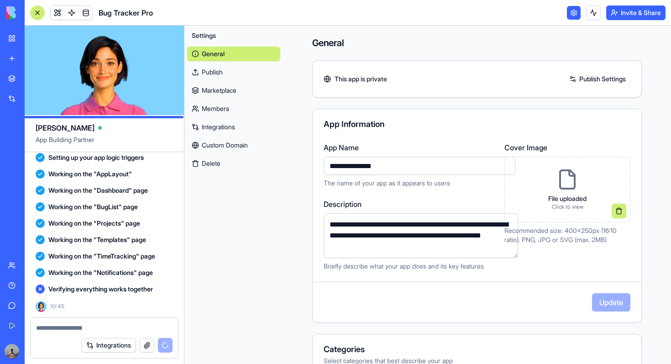
click at [37, 16] on div at bounding box center [37, 12] width 15 height 15
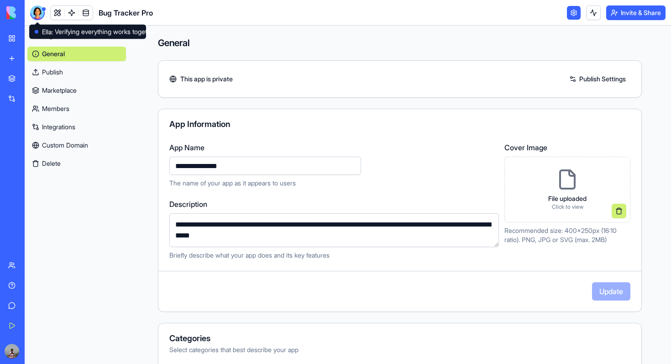
click at [38, 14] on div at bounding box center [37, 12] width 15 height 15
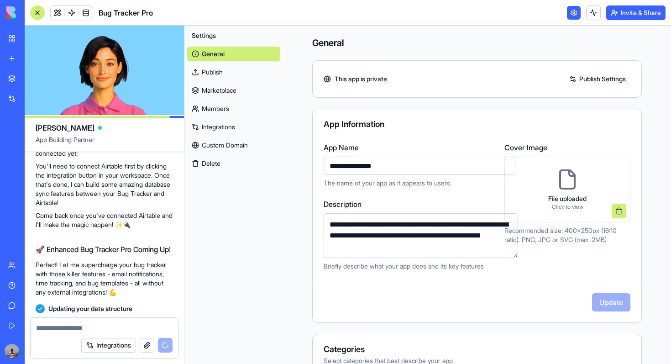
scroll to position [867, 0]
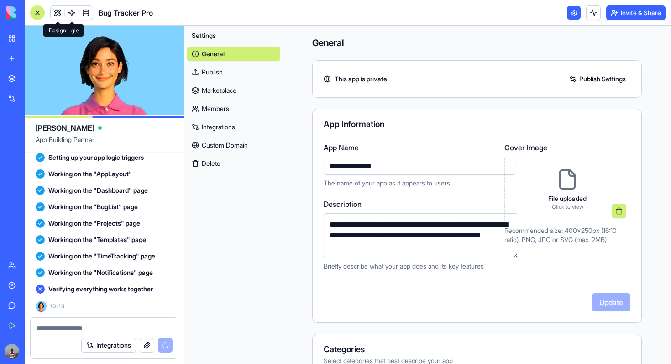
click at [55, 13] on span at bounding box center [58, 13] width 26 height 26
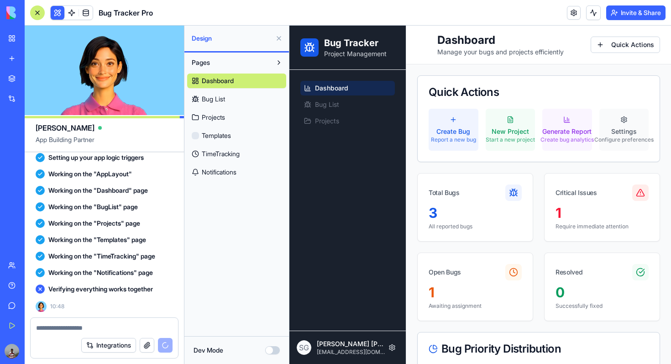
click at [279, 39] on button at bounding box center [279, 38] width 15 height 15
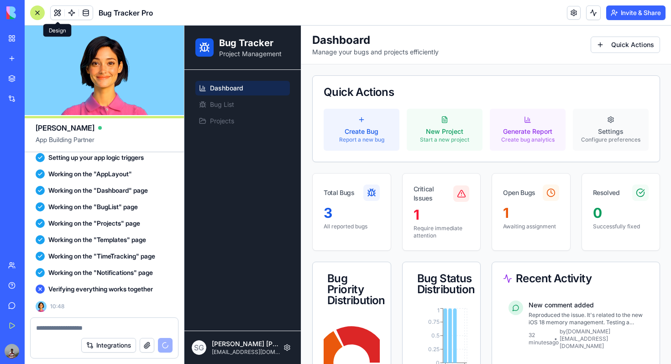
click at [368, 10] on header "Bug Tracker Pro Invite & Share" at bounding box center [348, 13] width 647 height 26
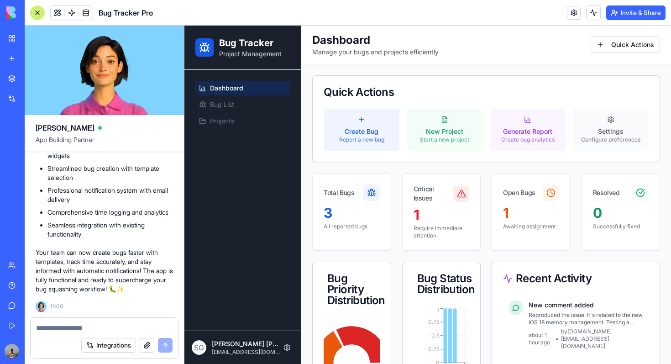
scroll to position [1528, 0]
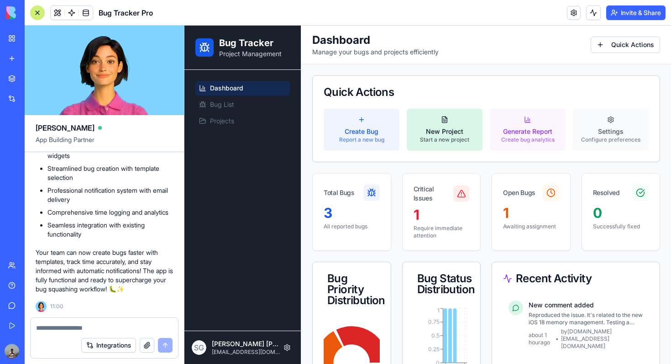
click at [458, 122] on button "New Project Start a new project" at bounding box center [445, 130] width 76 height 42
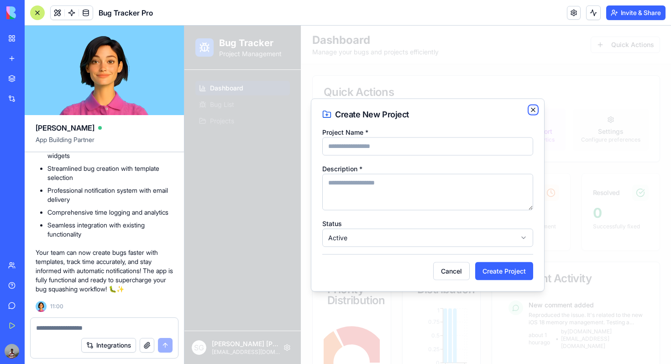
click at [534, 106] on icon "button" at bounding box center [533, 109] width 7 height 7
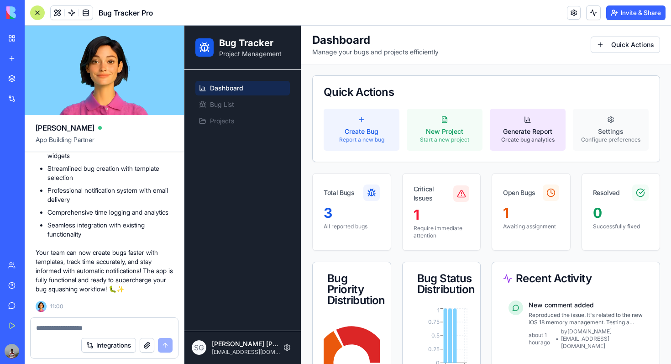
click at [528, 113] on button "Generate Report Create bug analytics" at bounding box center [528, 130] width 76 height 42
click at [521, 126] on button "Generate Report Create bug analytics" at bounding box center [528, 130] width 76 height 42
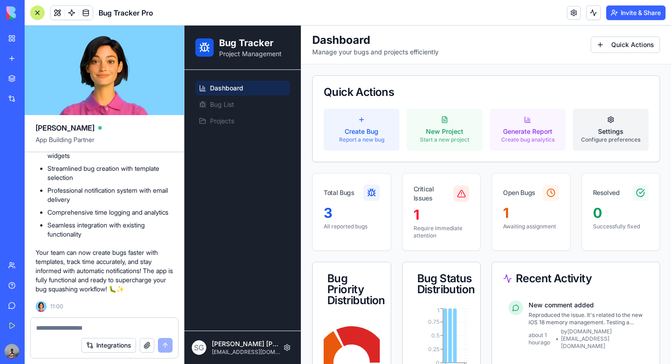
click at [614, 128] on div "Settings" at bounding box center [610, 131] width 59 height 9
click at [546, 220] on div "1" at bounding box center [531, 213] width 56 height 16
click at [442, 208] on div "1" at bounding box center [442, 214] width 56 height 16
click at [459, 195] on icon at bounding box center [461, 193] width 9 height 9
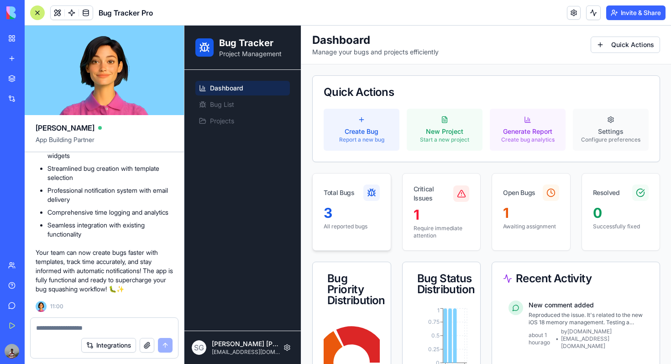
click at [358, 198] on div "Total Bugs" at bounding box center [352, 192] width 56 height 16
click at [216, 100] on span "Bug List" at bounding box center [222, 104] width 24 height 9
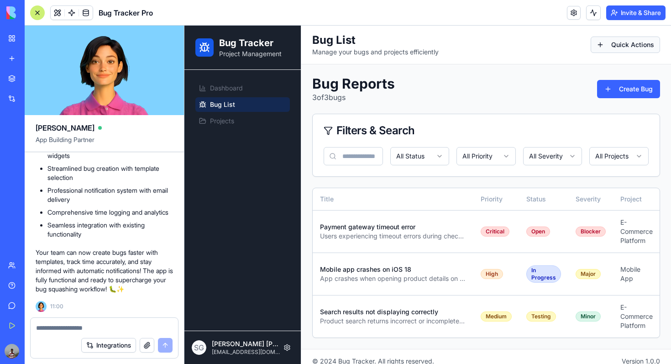
click at [612, 42] on html "Bug Tracker Project Management Dashboard Bug List Projects S G Shubham Gupta sh…" at bounding box center [427, 200] width 487 height 348
click at [595, 67] on link "Create Bug" at bounding box center [616, 64] width 83 height 15
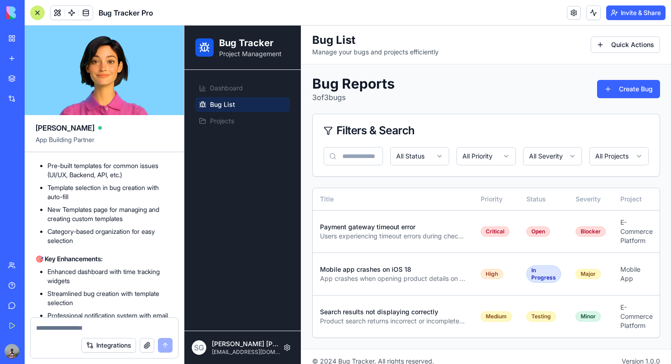
scroll to position [1528, 0]
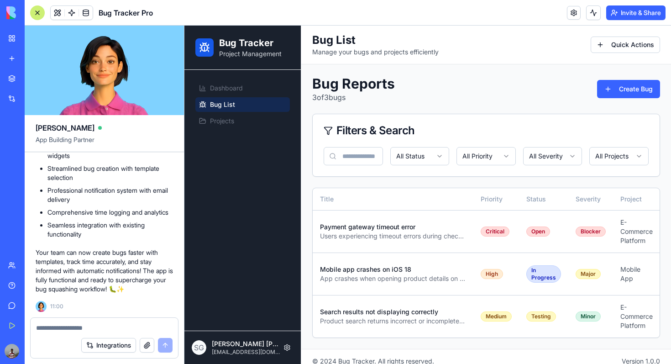
click at [67, 331] on textarea at bounding box center [104, 327] width 137 height 9
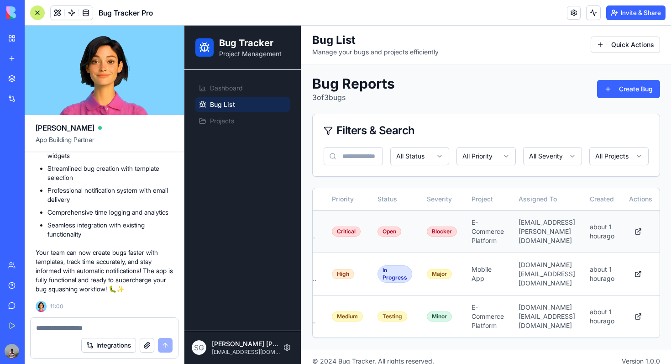
scroll to position [0, 0]
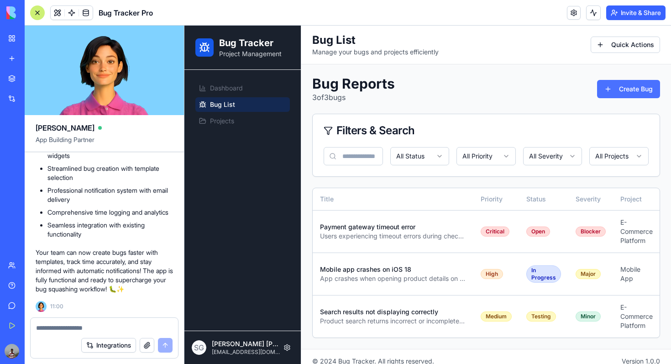
click at [624, 84] on button "Create Bug" at bounding box center [628, 89] width 63 height 18
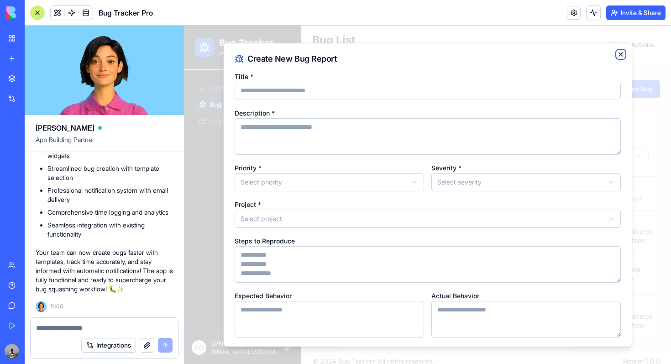
click at [622, 53] on icon "button" at bounding box center [621, 54] width 4 height 4
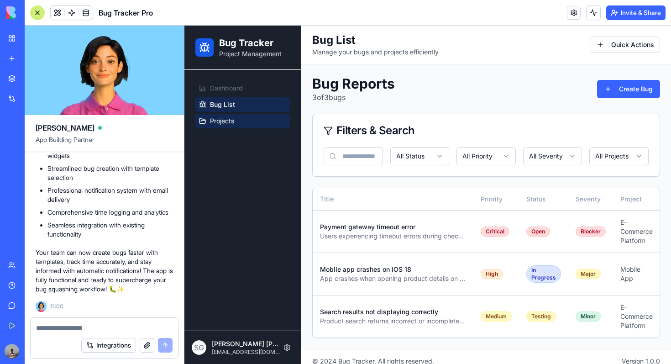
click at [212, 122] on span "Projects" at bounding box center [222, 120] width 24 height 9
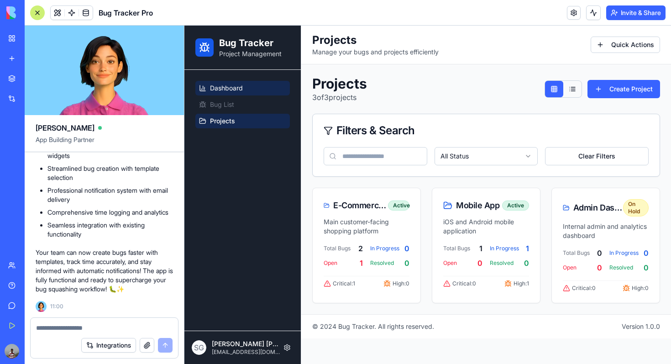
click at [236, 83] on link "Dashboard" at bounding box center [242, 88] width 95 height 15
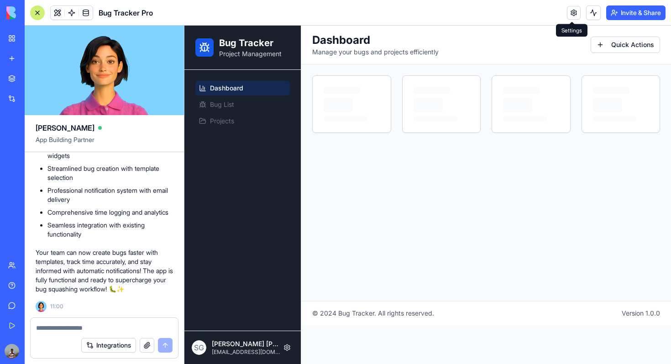
click at [574, 16] on link at bounding box center [574, 13] width 14 height 14
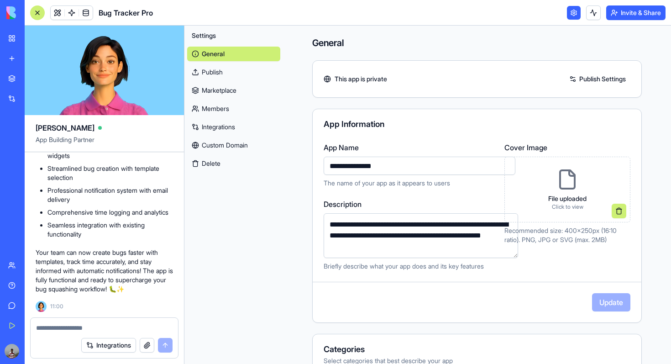
click at [219, 70] on link "Publish" at bounding box center [233, 72] width 93 height 15
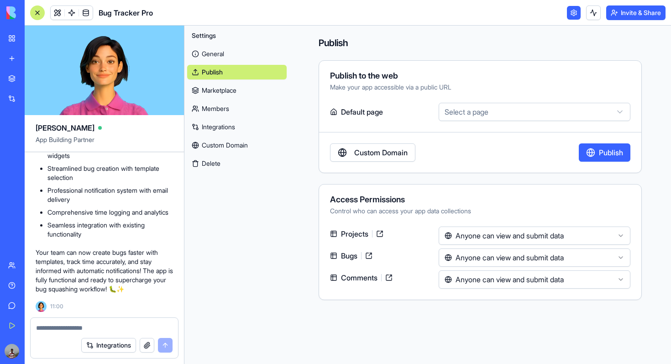
click at [222, 97] on link "Marketplace" at bounding box center [237, 90] width 100 height 15
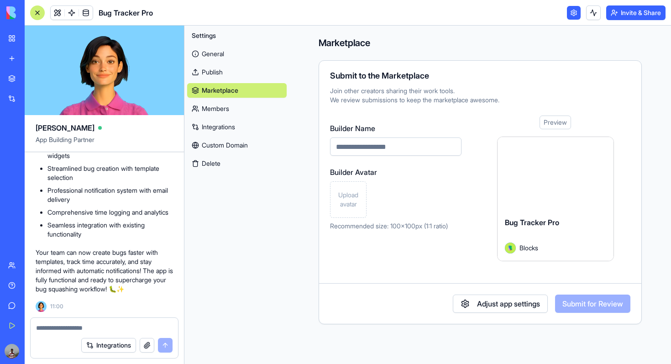
click at [222, 111] on link "Members" at bounding box center [237, 108] width 100 height 15
click at [222, 130] on link "Integrations" at bounding box center [237, 127] width 100 height 15
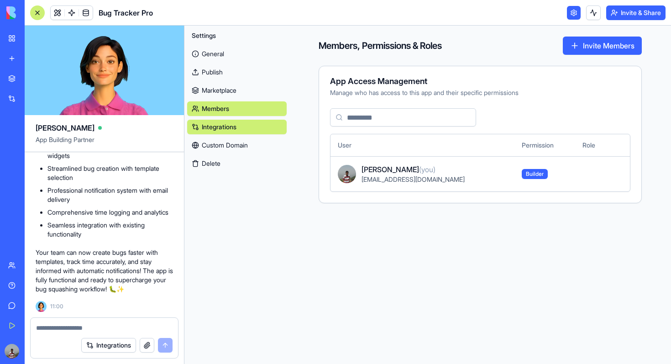
click at [225, 156] on button "Delete" at bounding box center [237, 163] width 100 height 15
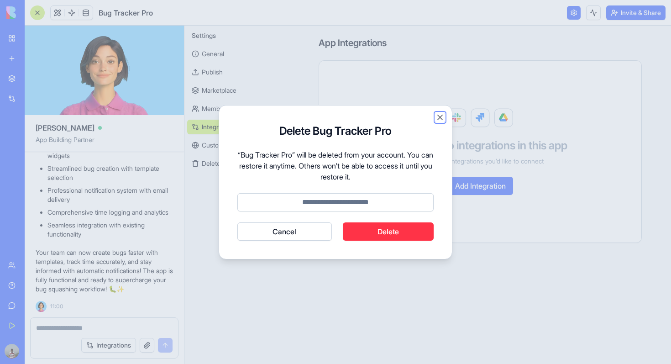
click at [440, 120] on button "Close" at bounding box center [440, 117] width 9 height 9
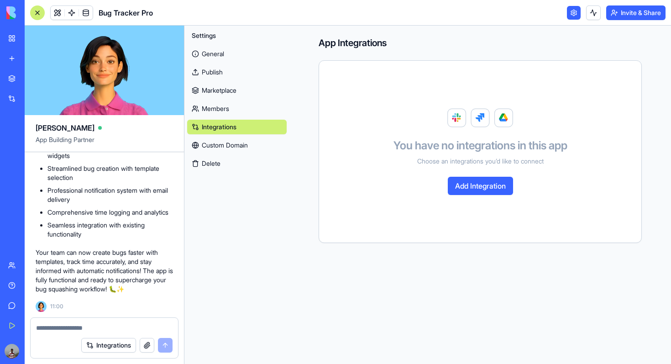
click at [217, 57] on link "General" at bounding box center [237, 54] width 100 height 15
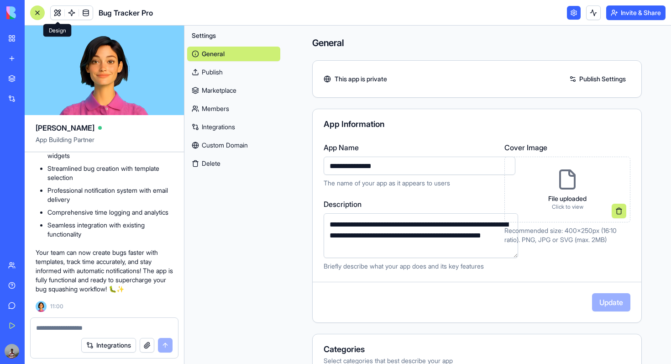
click at [58, 12] on link at bounding box center [58, 13] width 14 height 14
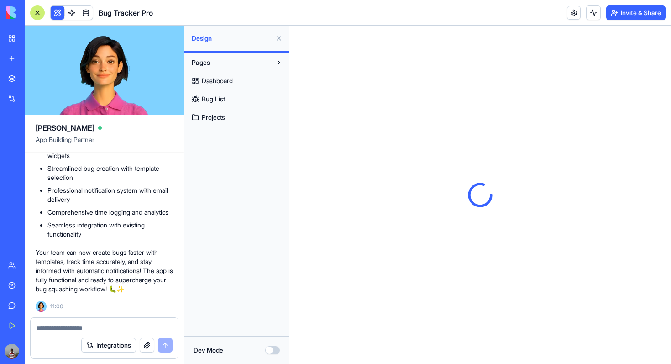
click at [42, 11] on div at bounding box center [37, 12] width 15 height 15
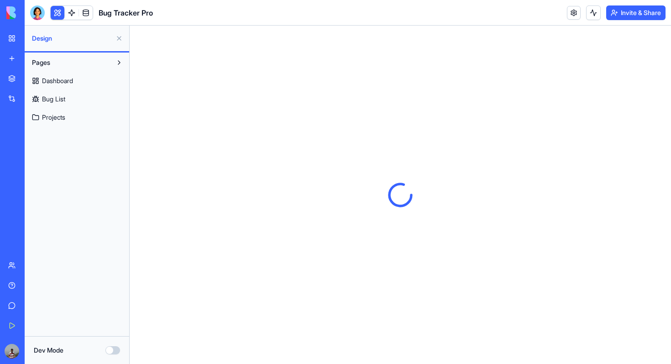
click at [42, 11] on div at bounding box center [37, 12] width 15 height 15
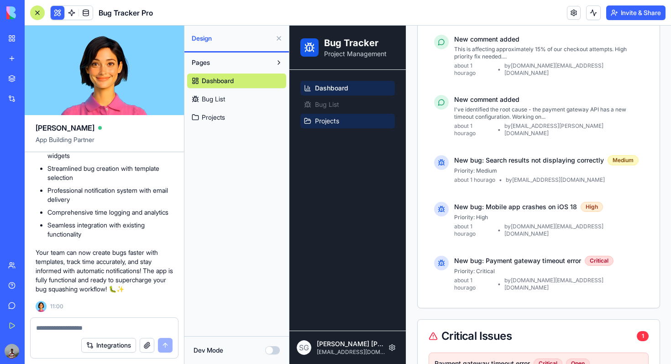
scroll to position [762, 0]
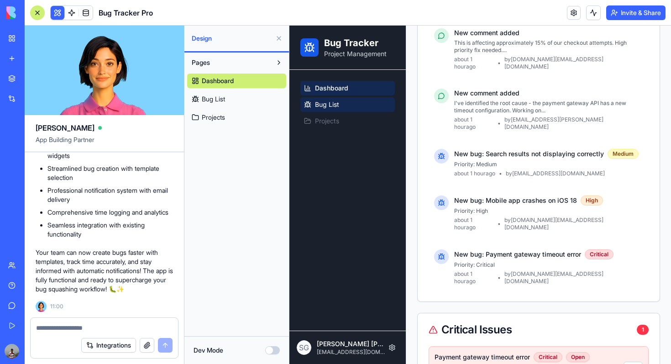
click at [339, 106] on link "Bug List" at bounding box center [347, 104] width 95 height 15
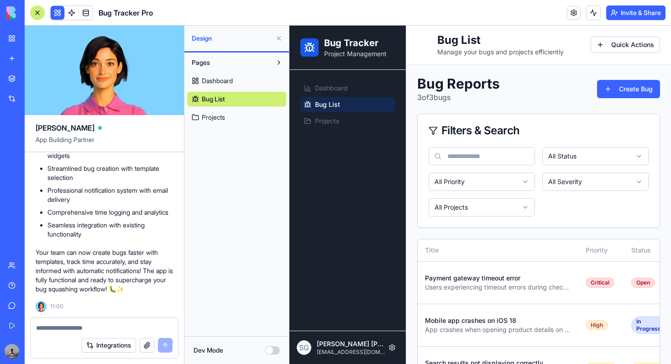
click at [279, 37] on button at bounding box center [279, 38] width 15 height 15
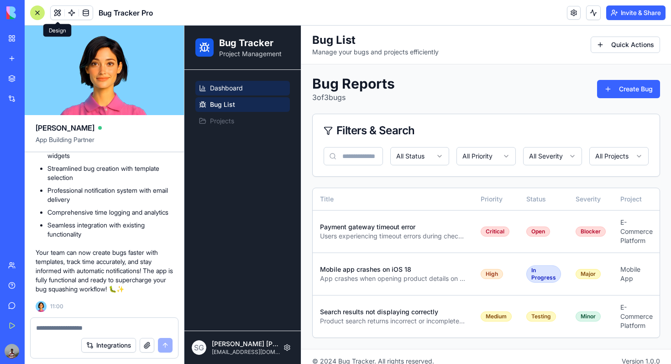
click at [232, 88] on span "Dashboard" at bounding box center [226, 88] width 33 height 9
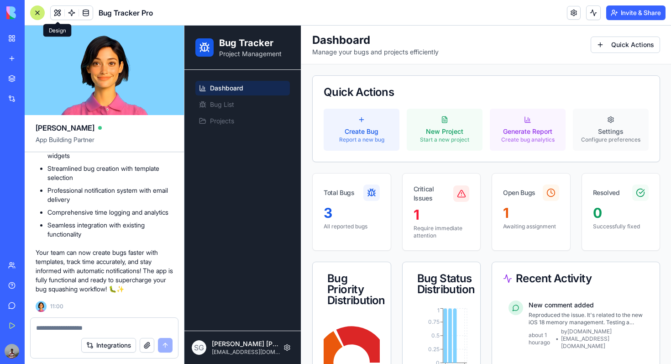
click at [517, 63] on header "Toggle sidebar Dashboard Manage your bugs and projects efficiently Quick Actions" at bounding box center [486, 45] width 370 height 39
click at [35, 9] on div at bounding box center [37, 12] width 15 height 15
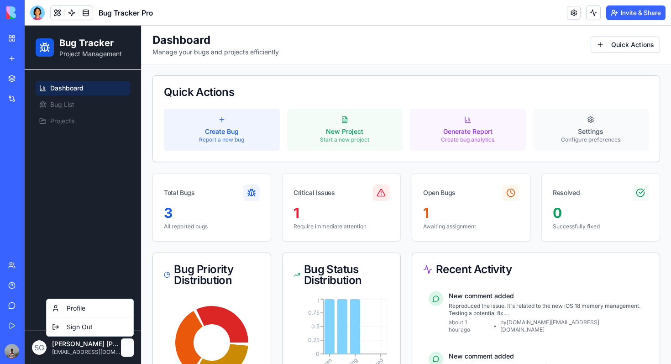
click at [104, 310] on div "Profile" at bounding box center [89, 308] width 83 height 15
click at [72, 307] on div "Profile" at bounding box center [89, 308] width 83 height 15
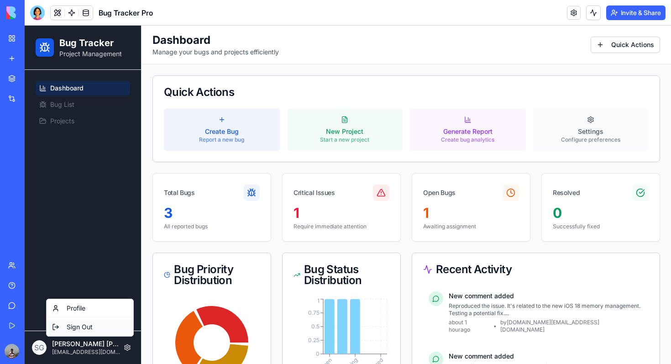
click at [70, 325] on div "Sign Out" at bounding box center [89, 327] width 83 height 15
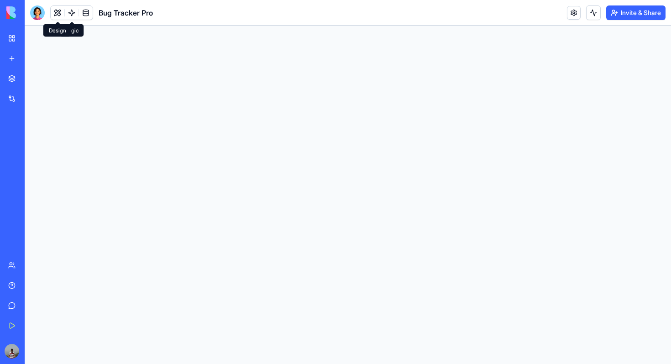
click at [58, 7] on button at bounding box center [58, 13] width 14 height 14
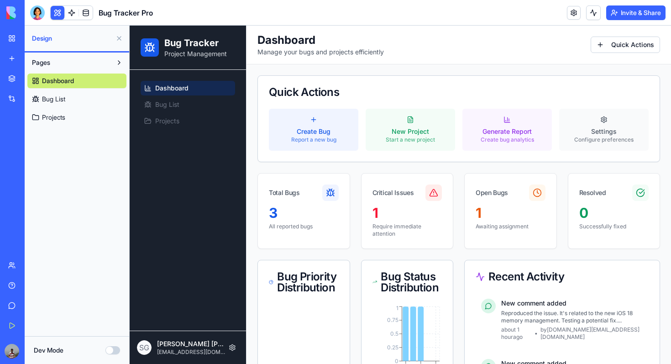
click at [116, 33] on button at bounding box center [119, 38] width 15 height 15
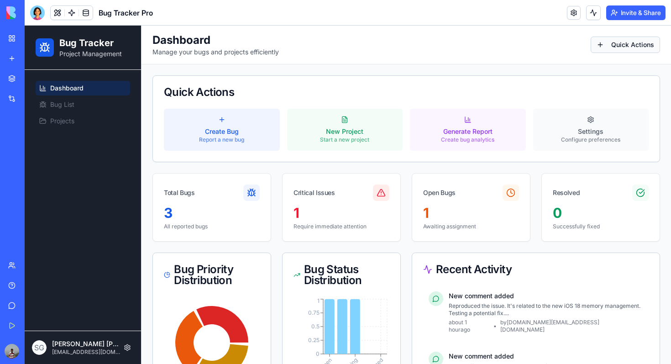
click at [607, 65] on link "Create Bug" at bounding box center [616, 64] width 83 height 15
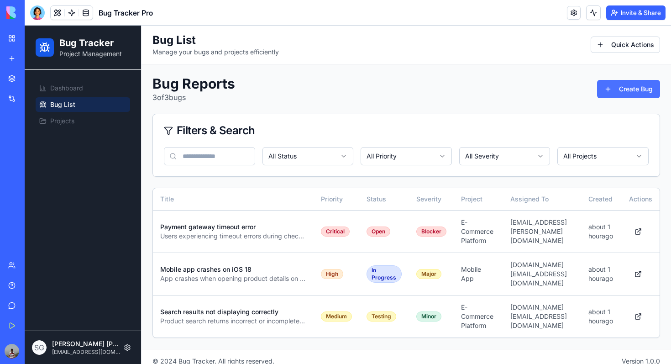
click at [624, 91] on button "Create Bug" at bounding box center [628, 89] width 63 height 18
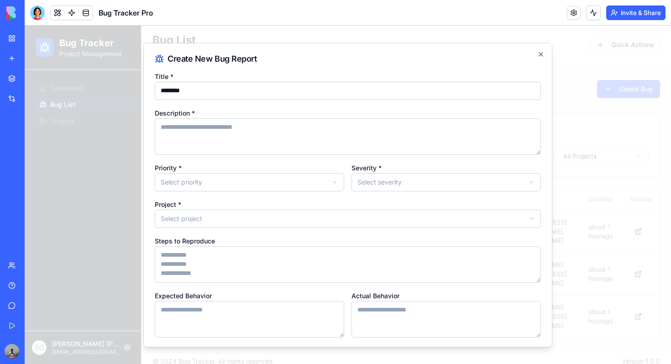
type input "********"
click at [232, 145] on textarea "Description *" at bounding box center [348, 136] width 386 height 37
type textarea "*******"
click at [218, 182] on body "Bug Tracker Project Management Dashboard Bug List Projects S G Shubham Gupta sh…" at bounding box center [348, 200] width 647 height 348
click at [374, 191] on div "**********" at bounding box center [348, 221] width 386 height 303
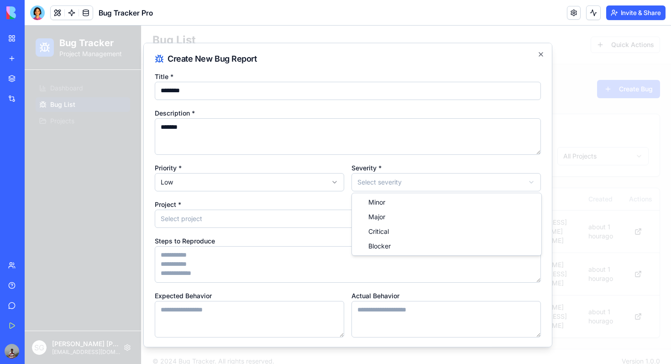
click at [374, 188] on body "Bug Tracker Project Management Dashboard Bug List Projects S G Shubham Gupta sh…" at bounding box center [348, 200] width 647 height 348
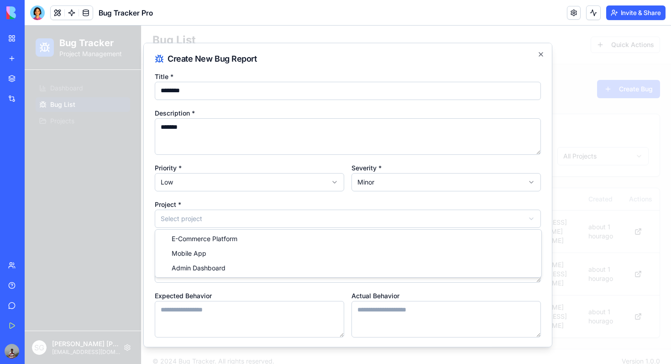
click at [196, 219] on body "Bug Tracker Project Management Dashboard Bug List Projects S G Shubham Gupta sh…" at bounding box center [348, 200] width 647 height 348
click at [191, 262] on textarea "*" at bounding box center [348, 264] width 386 height 37
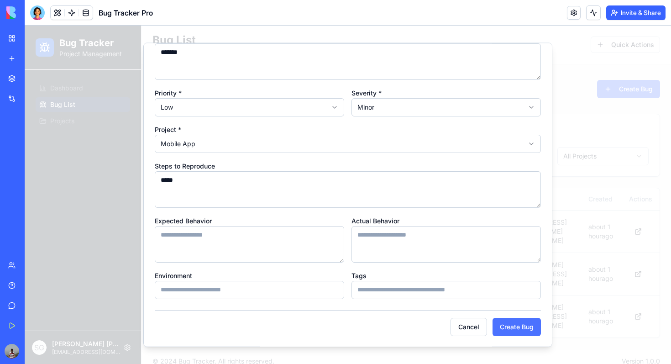
type textarea "*****"
click at [527, 323] on button "Create Bug" at bounding box center [517, 326] width 48 height 18
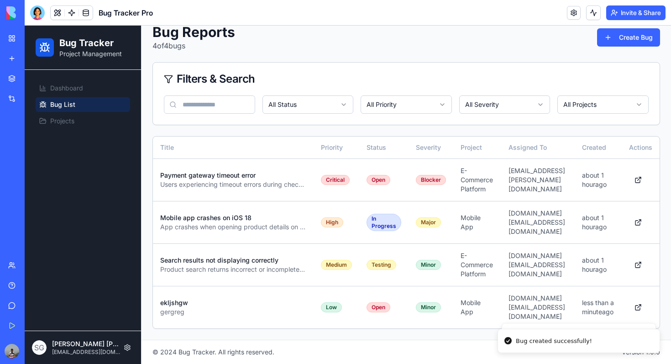
scroll to position [60, 0]
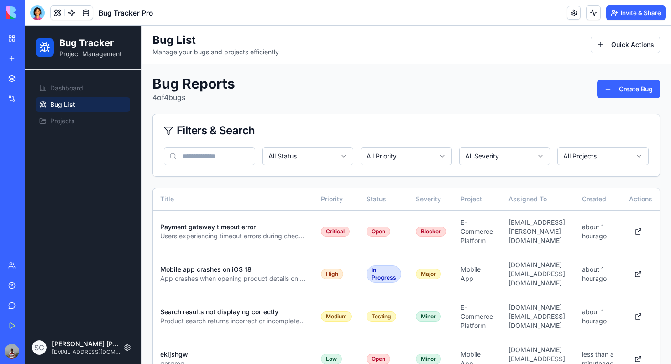
scroll to position [60, 0]
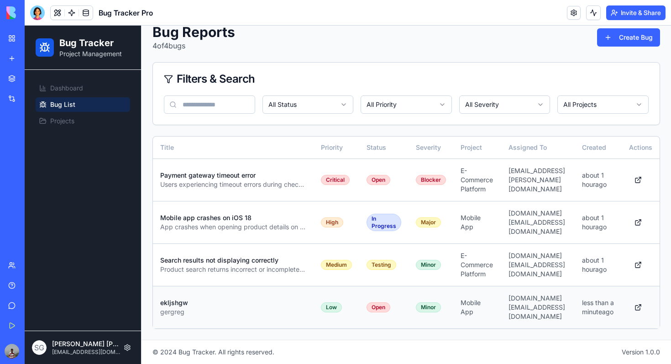
click at [279, 311] on div "gergreg" at bounding box center [233, 311] width 146 height 9
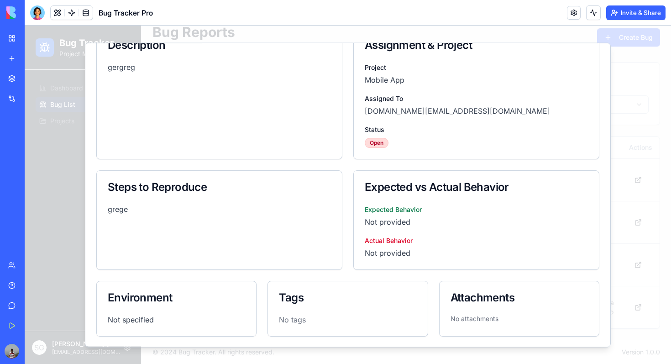
scroll to position [0, 0]
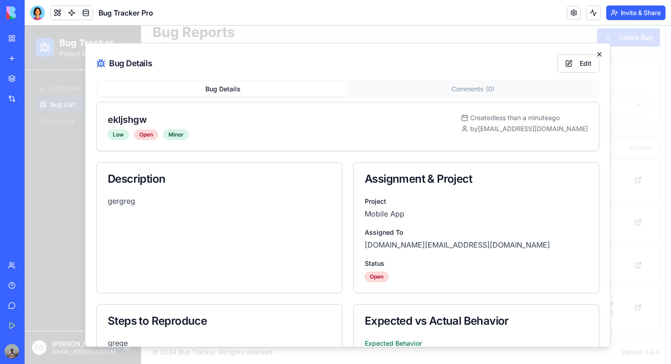
click at [597, 55] on icon "button" at bounding box center [599, 53] width 7 height 7
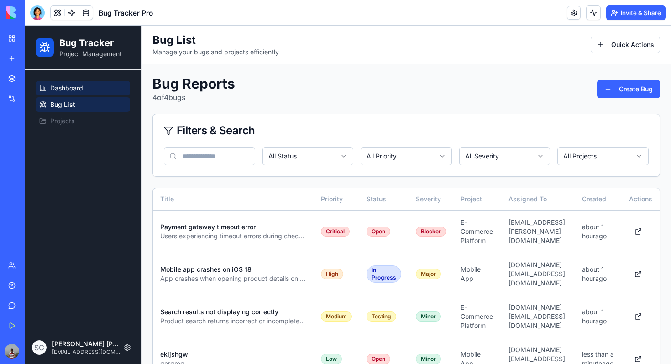
click at [69, 85] on span "Dashboard" at bounding box center [66, 88] width 33 height 9
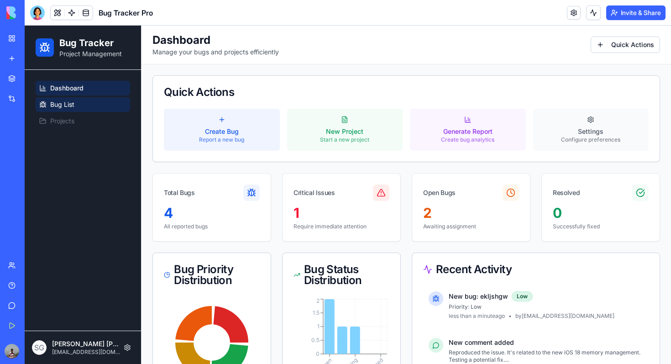
click at [71, 107] on span "Bug List" at bounding box center [62, 104] width 24 height 9
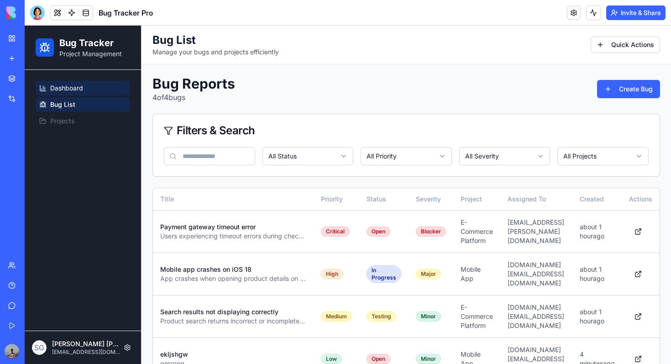
click at [73, 92] on span "Dashboard" at bounding box center [66, 88] width 33 height 9
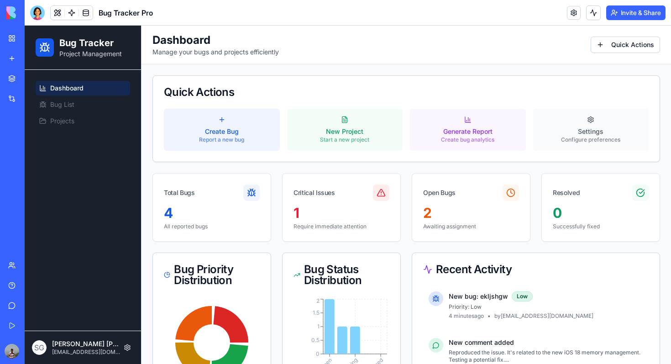
click at [205, 93] on div "Quick Actions" at bounding box center [406, 92] width 485 height 11
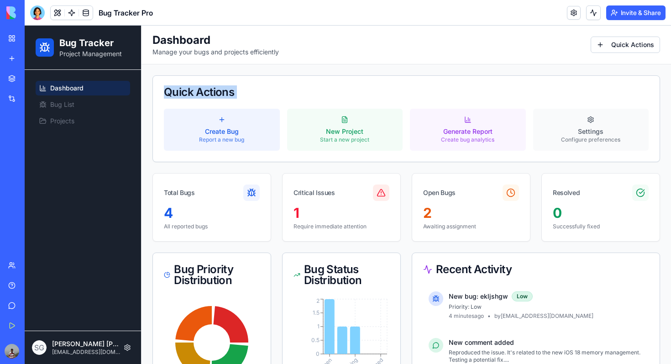
click at [205, 93] on div "Quick Actions" at bounding box center [406, 92] width 485 height 11
click at [247, 52] on p "Manage your bugs and projects efficiently" at bounding box center [216, 51] width 126 height 9
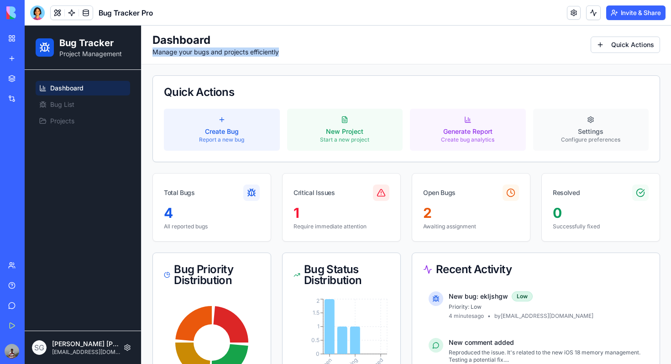
click at [247, 52] on p "Manage your bugs and projects efficiently" at bounding box center [216, 51] width 126 height 9
click at [299, 41] on div "Toggle sidebar Dashboard Manage your bugs and projects efficiently Quick Actions" at bounding box center [407, 45] width 508 height 24
click at [446, 57] on header "Toggle sidebar Dashboard Manage your bugs and projects efficiently Quick Actions" at bounding box center [407, 45] width 530 height 39
click at [204, 212] on div "4" at bounding box center [212, 213] width 96 height 16
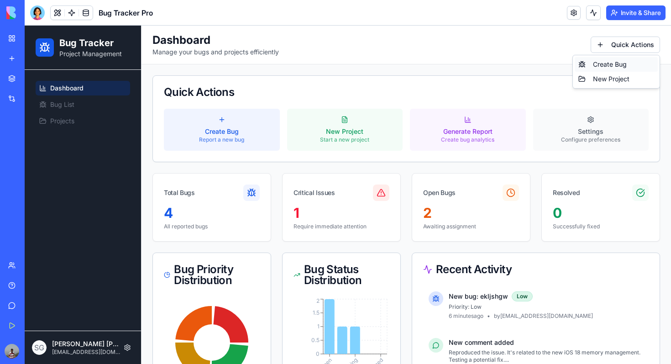
click at [616, 64] on link "Create Bug" at bounding box center [616, 64] width 83 height 15
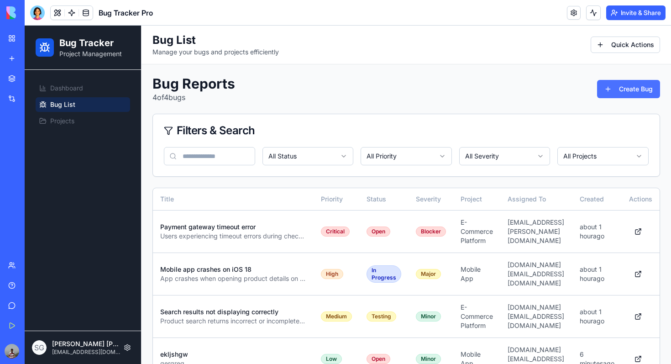
click at [616, 90] on button "Create Bug" at bounding box center [628, 89] width 63 height 18
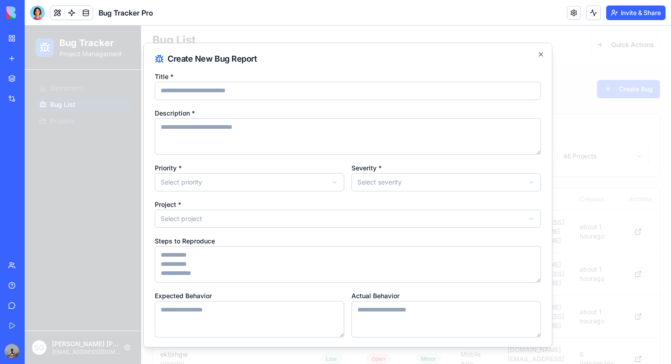
click at [286, 180] on body "Bug Tracker Project Management Dashboard Bug List Projects S G Shubham Gupta sh…" at bounding box center [348, 221] width 647 height 390
click at [390, 173] on body "Bug Tracker Project Management Dashboard Bug List Projects S G Shubham Gupta sh…" at bounding box center [348, 221] width 647 height 390
click at [312, 177] on body "Bug Tracker Project Management Dashboard Bug List Projects S G Shubham Gupta sh…" at bounding box center [348, 221] width 647 height 390
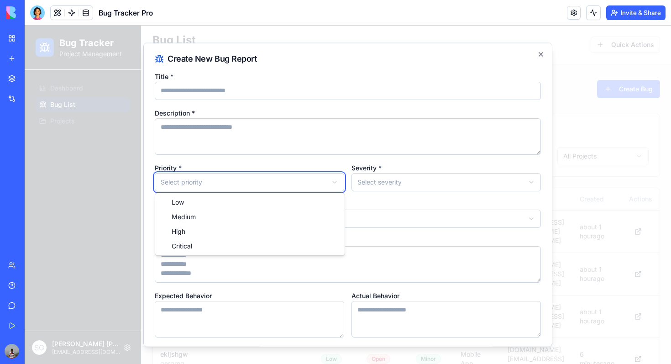
click at [344, 156] on body "Bug Tracker Project Management Dashboard Bug List Projects S G Shubham Gupta sh…" at bounding box center [348, 221] width 647 height 390
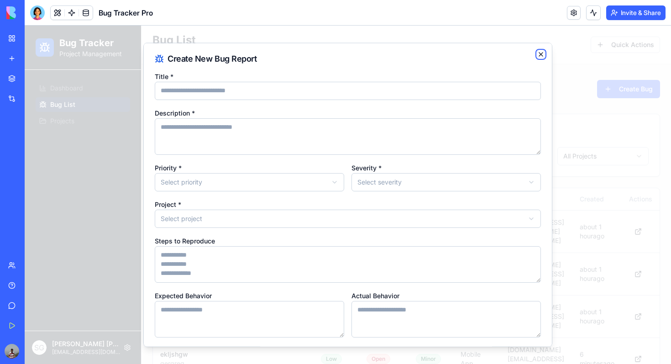
click at [538, 54] on icon "button" at bounding box center [540, 53] width 7 height 7
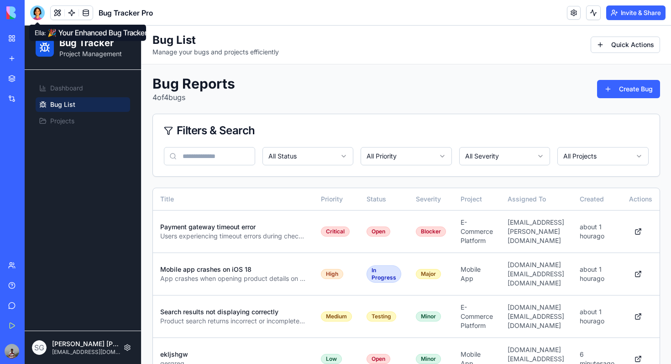
click at [36, 12] on div at bounding box center [37, 12] width 15 height 15
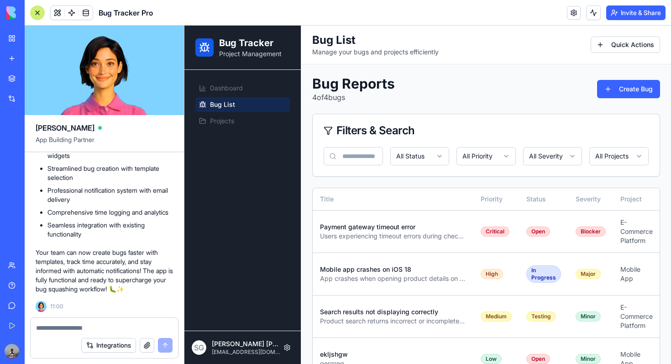
click at [84, 324] on textarea at bounding box center [104, 327] width 137 height 9
click at [625, 83] on button "Create Bug" at bounding box center [628, 89] width 63 height 18
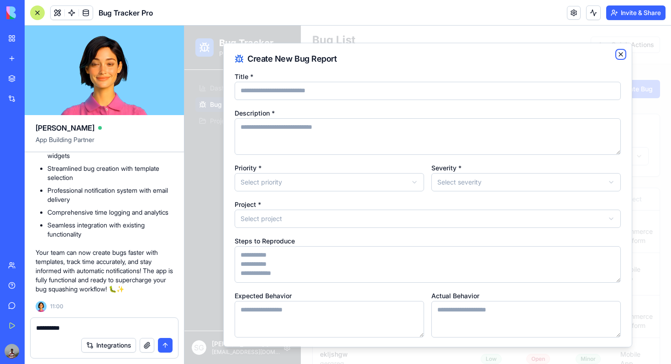
click at [624, 53] on icon "button" at bounding box center [620, 53] width 7 height 7
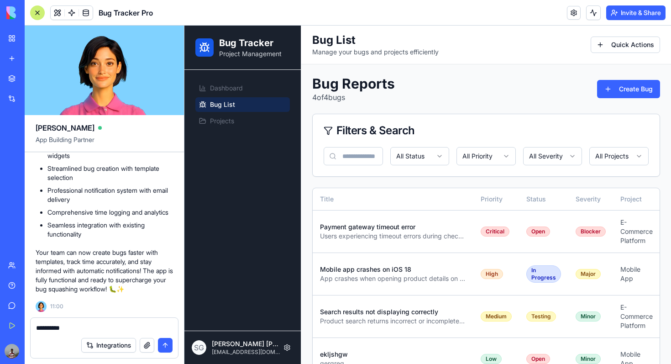
click at [95, 324] on textarea "*********" at bounding box center [104, 327] width 137 height 9
type textarea "**********"
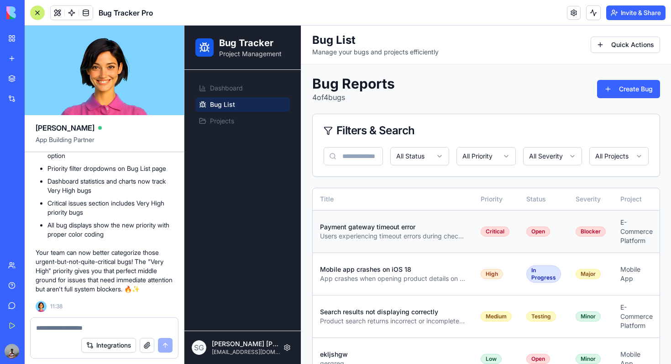
scroll to position [51, 0]
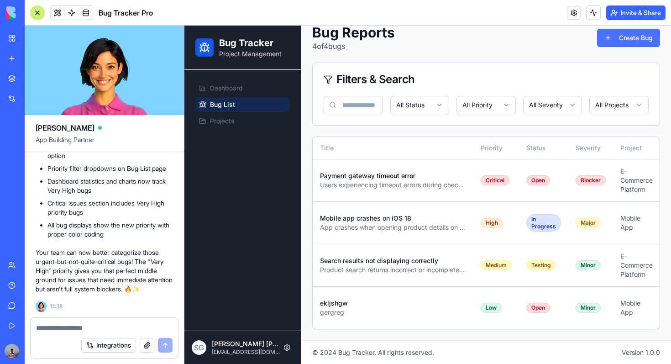
click at [627, 39] on button "Create Bug" at bounding box center [628, 38] width 63 height 18
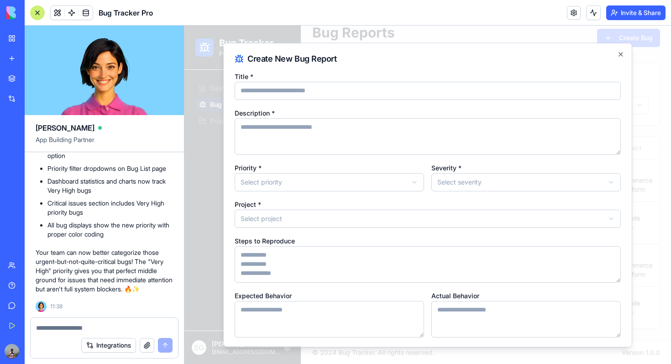
scroll to position [8, 0]
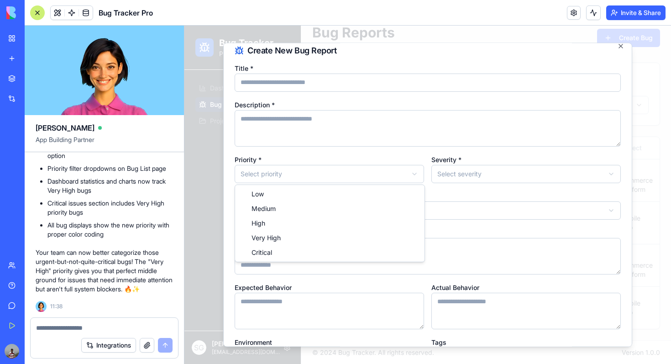
click at [416, 172] on body "Bug Tracker Project Management Dashboard Bug List Projects S G Shubham Gupta sh…" at bounding box center [427, 169] width 487 height 390
click at [413, 137] on body "Bug Tracker Project Management Dashboard Bug List Projects S G Shubham Gupta sh…" at bounding box center [427, 169] width 487 height 390
click at [621, 46] on icon "button" at bounding box center [621, 46] width 4 height 4
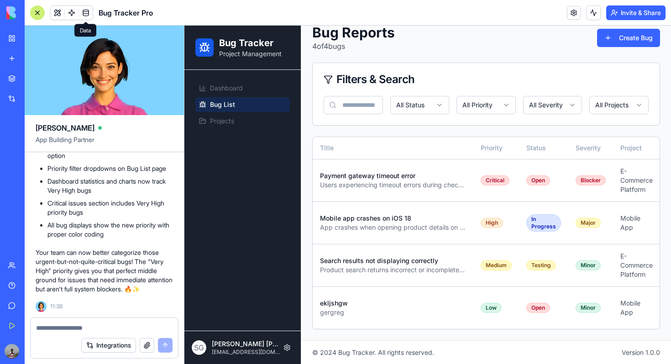
click at [74, 14] on span at bounding box center [86, 13] width 26 height 26
click at [74, 14] on span at bounding box center [72, 13] width 26 height 26
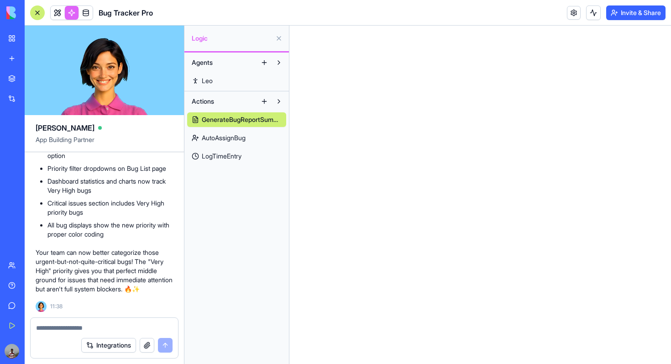
click at [94, 14] on div "Bug Tracker Pro" at bounding box center [91, 12] width 123 height 15
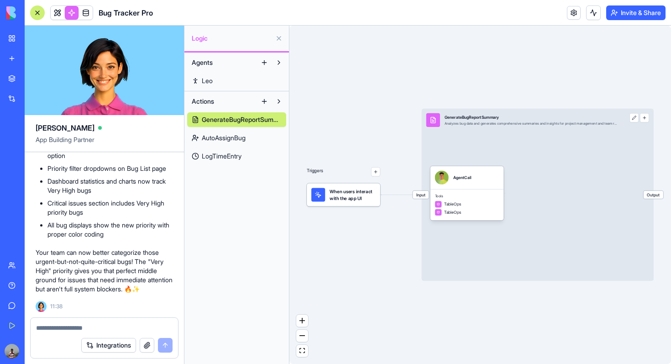
click at [90, 14] on link at bounding box center [86, 13] width 14 height 14
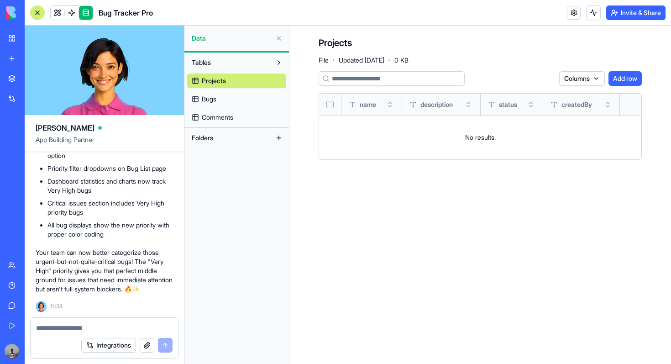
click at [226, 96] on link "Bugs" at bounding box center [236, 99] width 99 height 15
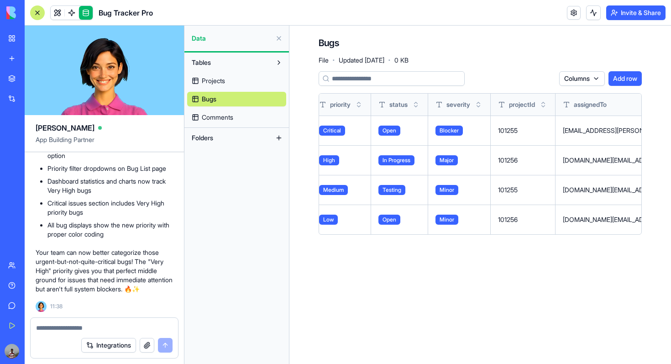
scroll to position [0, 303]
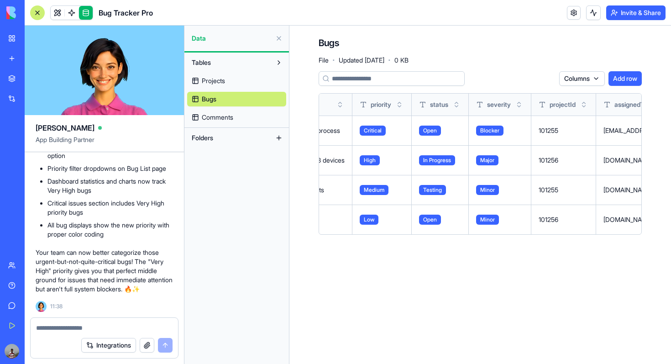
click at [0, 0] on button at bounding box center [0, 0] width 0 height 0
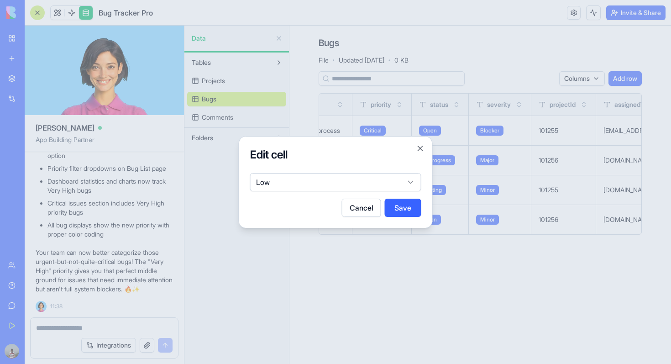
click at [410, 183] on body "BETA My Workspace New app Marketplace Integrations Recent Bug Tracker Pro AI Lo…" at bounding box center [335, 182] width 671 height 364
click at [380, 272] on div at bounding box center [335, 182] width 671 height 364
click at [422, 147] on button "Close" at bounding box center [420, 148] width 9 height 9
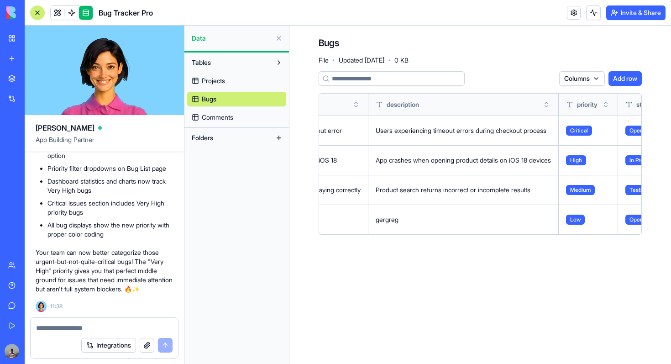
scroll to position [0, 0]
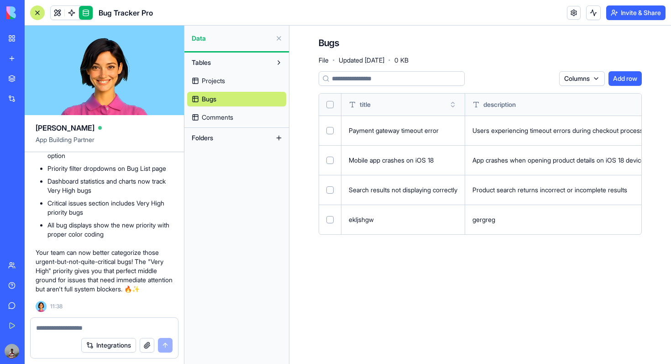
click at [69, 11] on link at bounding box center [72, 13] width 14 height 14
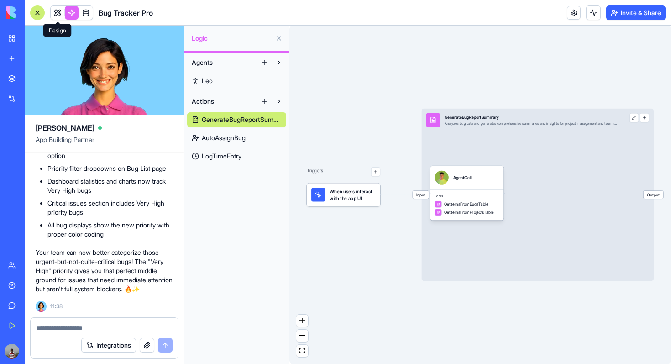
click at [61, 16] on link at bounding box center [58, 13] width 14 height 14
click at [70, 12] on link at bounding box center [72, 13] width 14 height 14
click at [60, 14] on link at bounding box center [58, 13] width 14 height 14
